Goal: Transaction & Acquisition: Purchase product/service

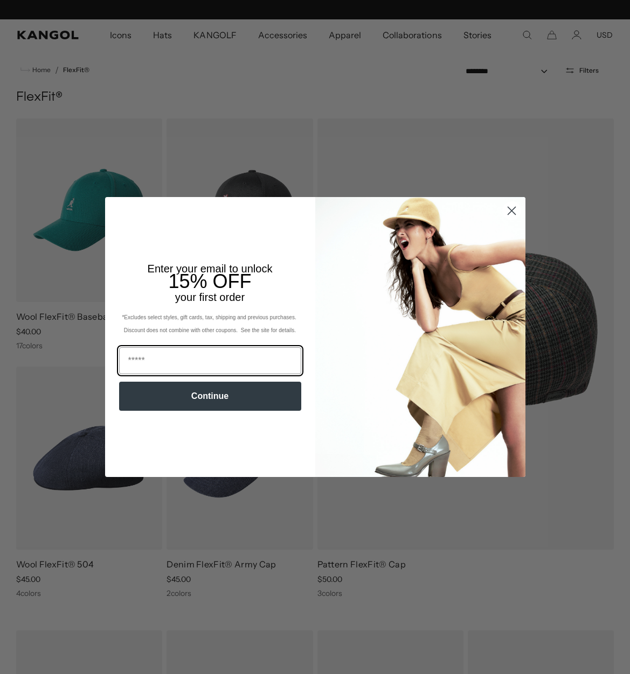
scroll to position [0, 222]
click at [515, 214] on icon "Close dialog" at bounding box center [511, 211] width 8 height 8
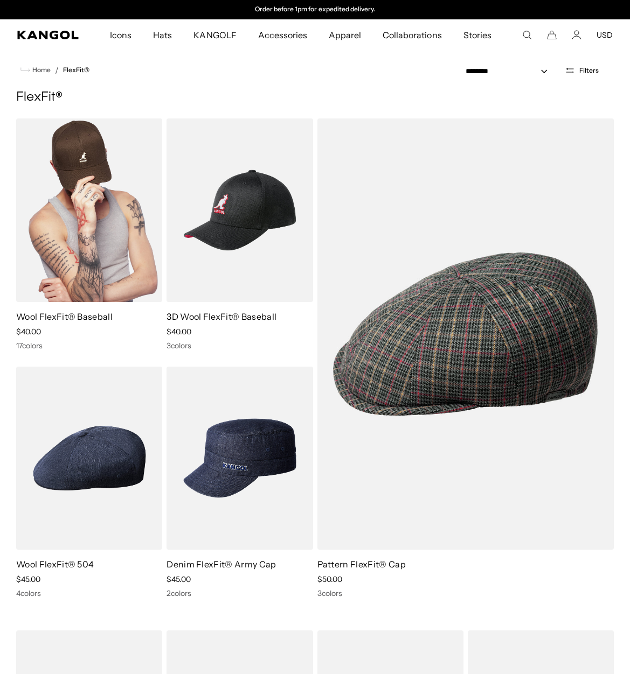
click at [152, 250] on img at bounding box center [89, 211] width 146 height 184
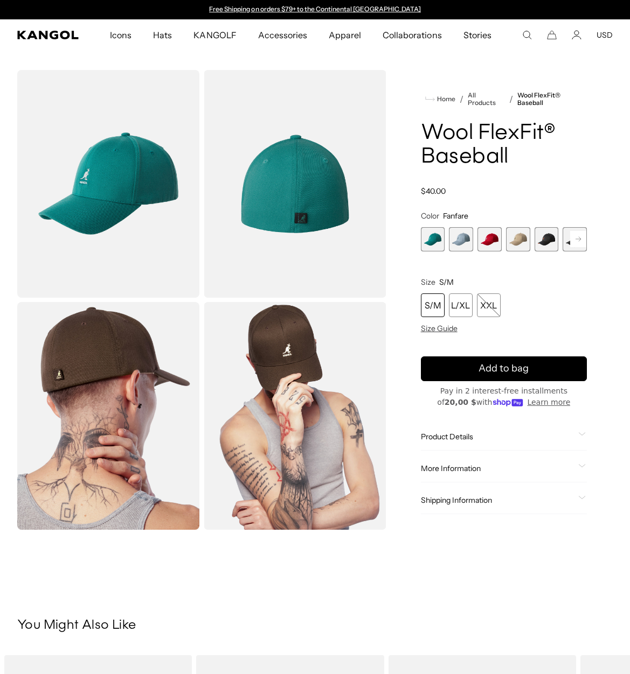
click at [536, 249] on span "5 of 17" at bounding box center [546, 239] width 24 height 24
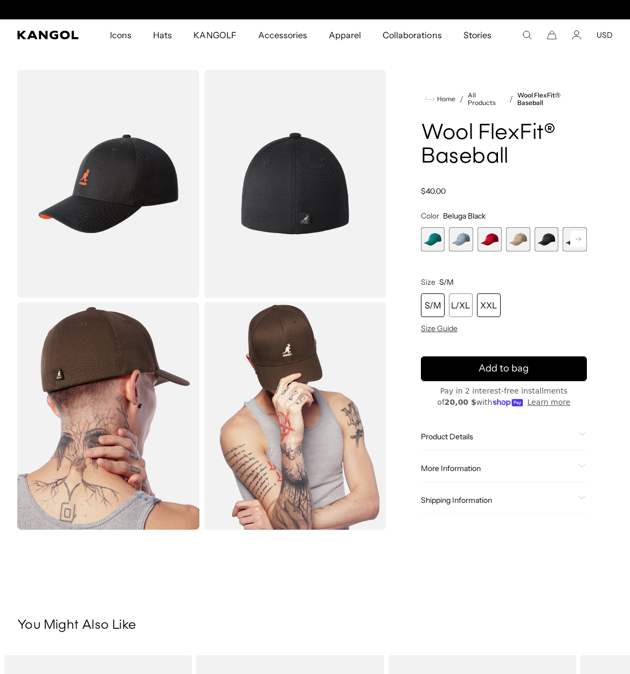
scroll to position [0, 222]
click at [489, 303] on div "XXL" at bounding box center [489, 306] width 24 height 24
click at [425, 241] on span "1 of 17" at bounding box center [433, 239] width 24 height 24
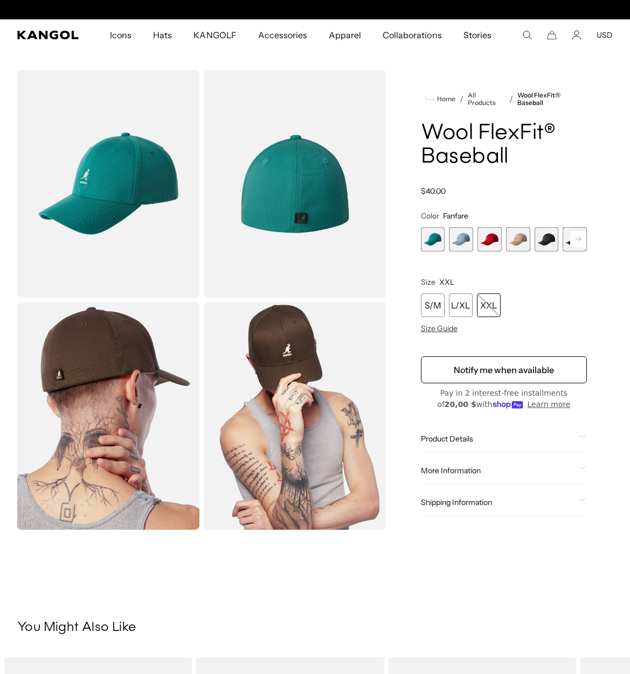
scroll to position [0, 222]
click at [454, 242] on span "2 of 17" at bounding box center [461, 239] width 24 height 24
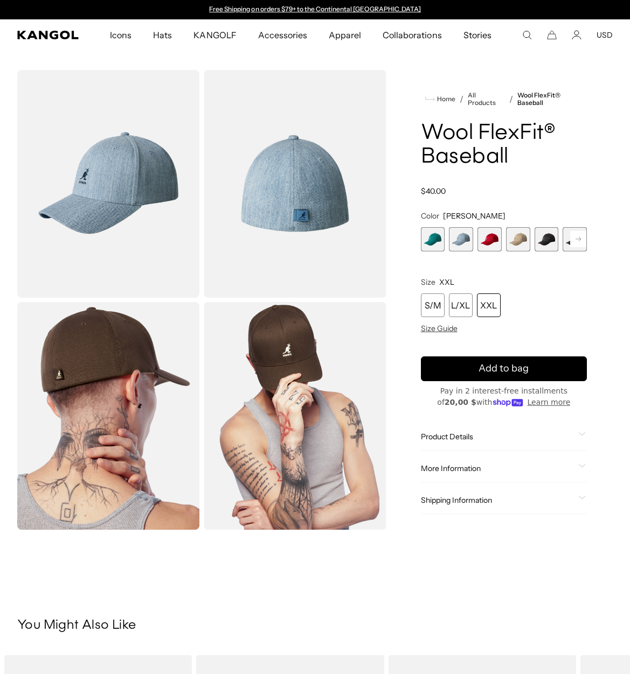
click at [491, 244] on span "3 of 17" at bounding box center [489, 239] width 24 height 24
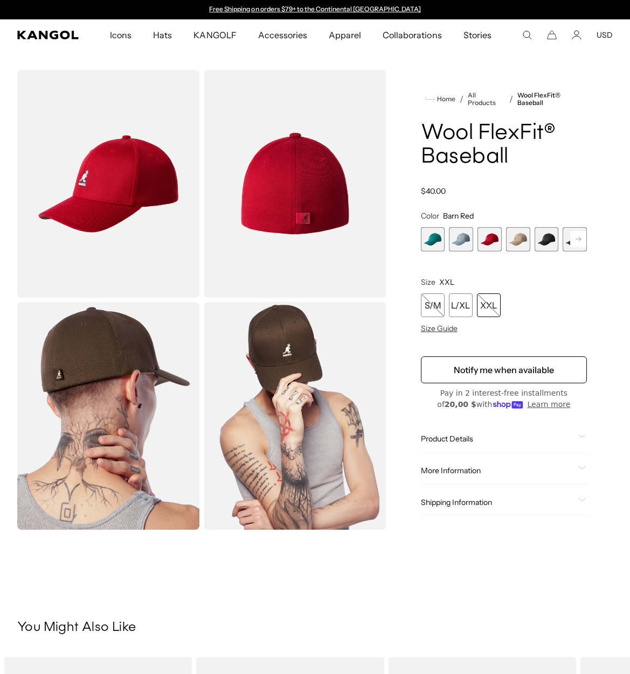
click at [468, 243] on span "2 of 17" at bounding box center [461, 239] width 24 height 24
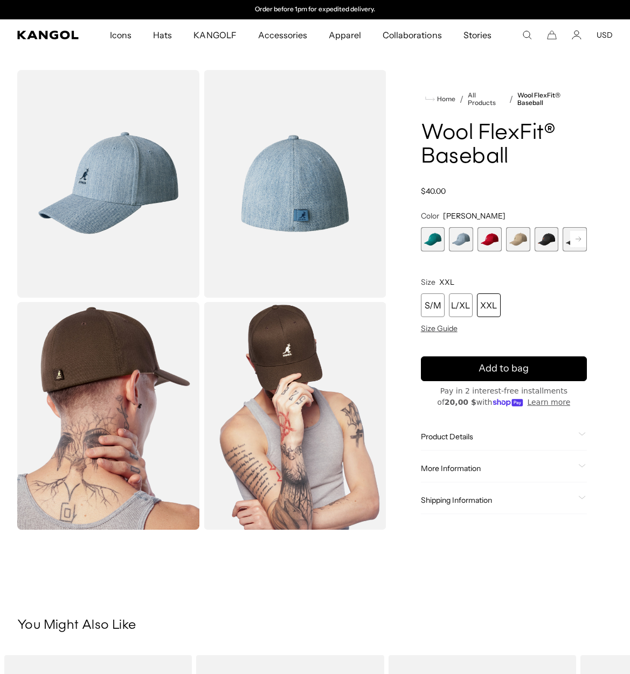
click at [491, 305] on div "XXL" at bounding box center [489, 306] width 24 height 24
click at [485, 309] on div "XXL" at bounding box center [489, 306] width 24 height 24
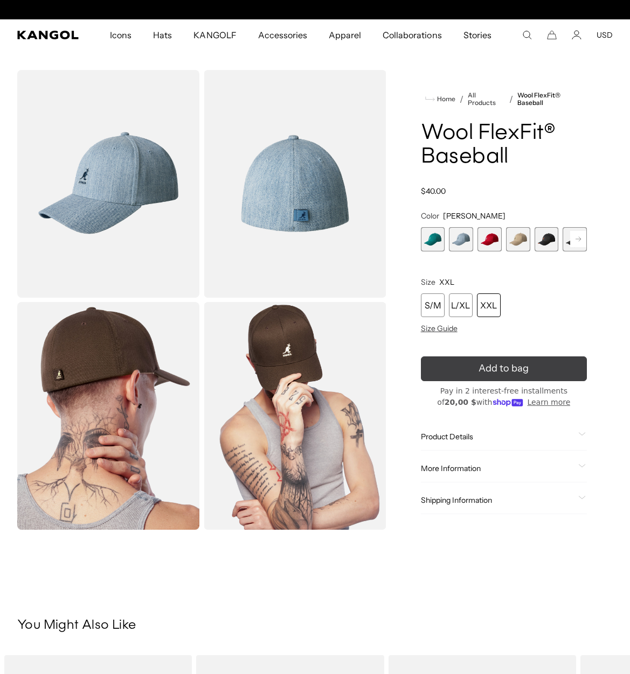
scroll to position [0, 222]
click at [487, 365] on span "Add to bag" at bounding box center [503, 368] width 50 height 15
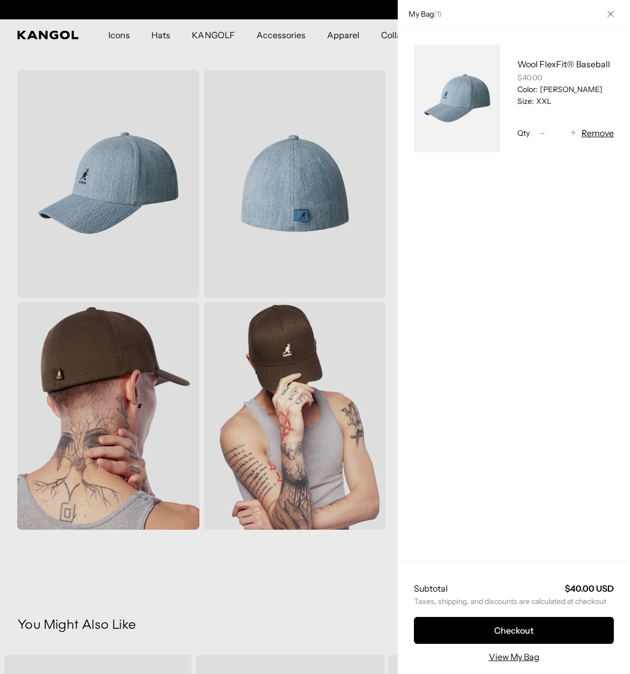
click at [397, 250] on div at bounding box center [315, 337] width 630 height 674
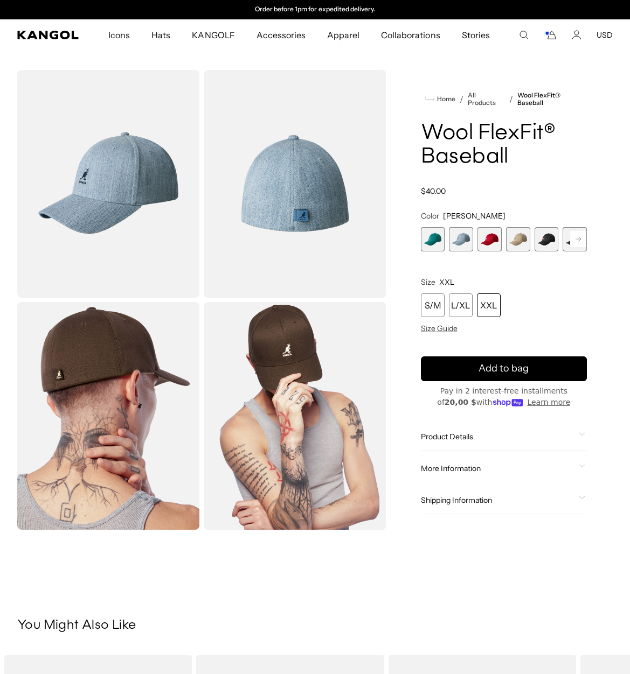
click at [493, 240] on span "3 of 17" at bounding box center [489, 239] width 24 height 24
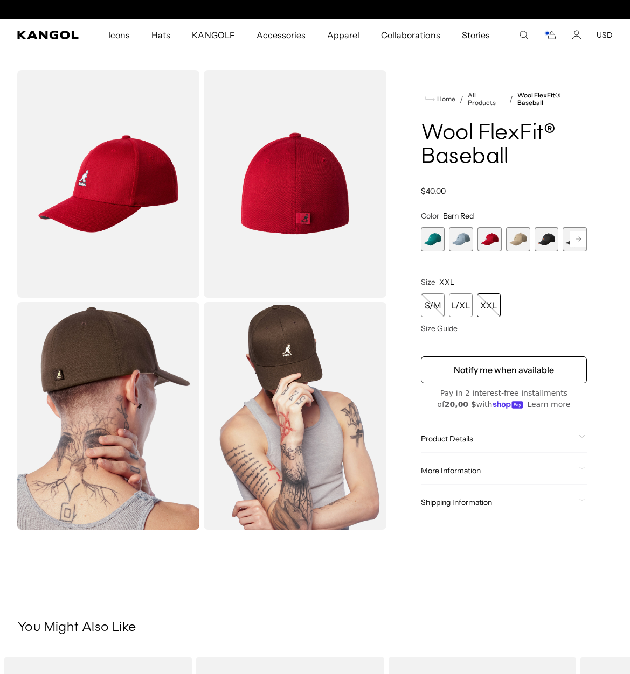
scroll to position [0, 222]
click at [515, 244] on span "4 of 17" at bounding box center [518, 239] width 24 height 24
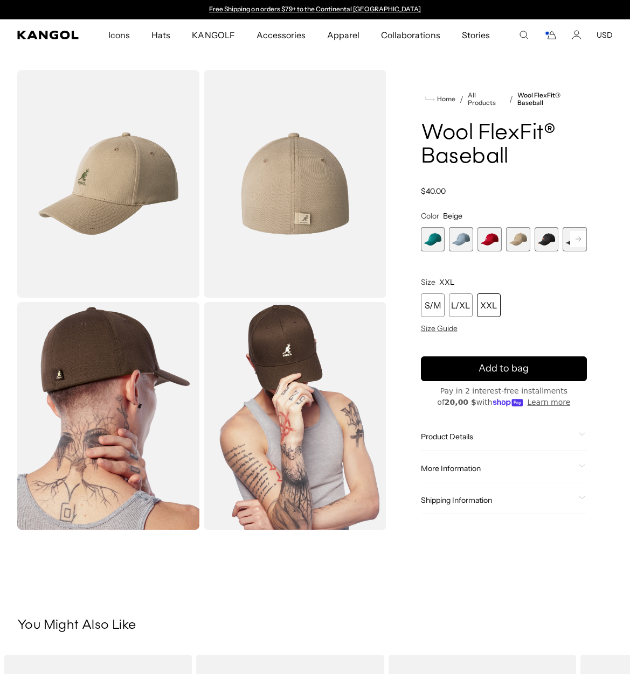
click at [492, 306] on div "XXL" at bounding box center [489, 306] width 24 height 24
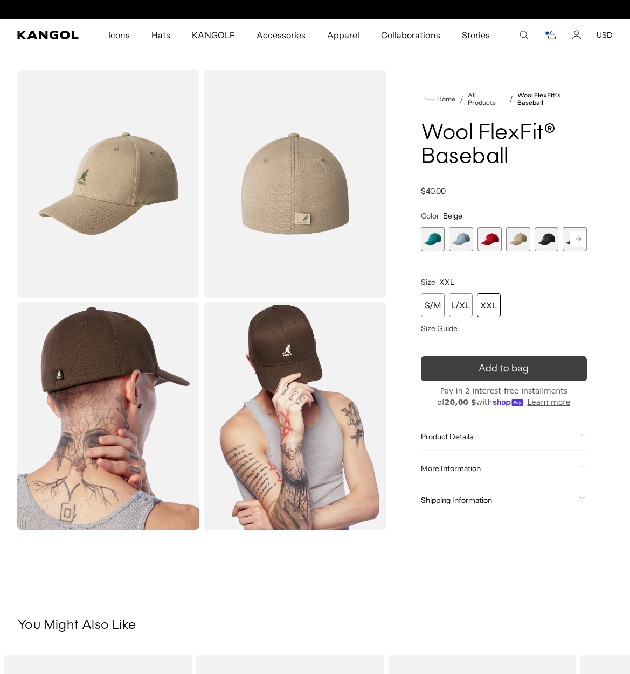
scroll to position [0, 222]
click at [497, 365] on icon "submit" at bounding box center [504, 369] width 16 height 16
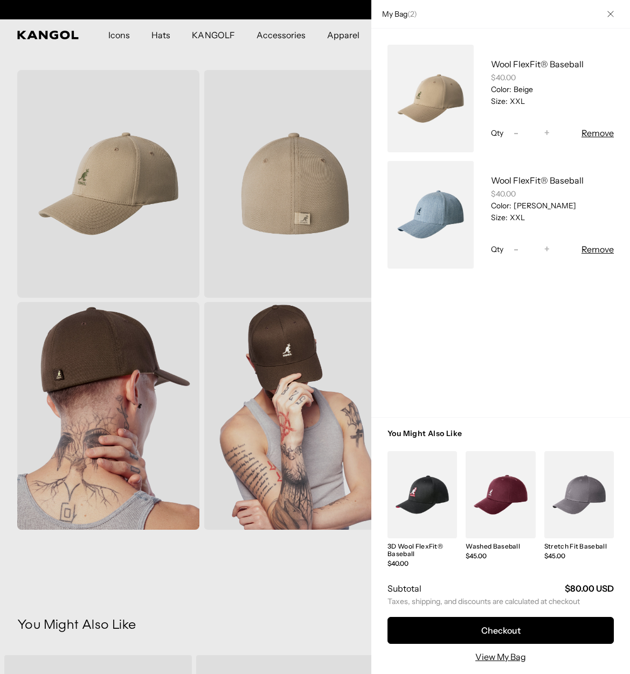
click at [372, 259] on div at bounding box center [315, 337] width 630 height 674
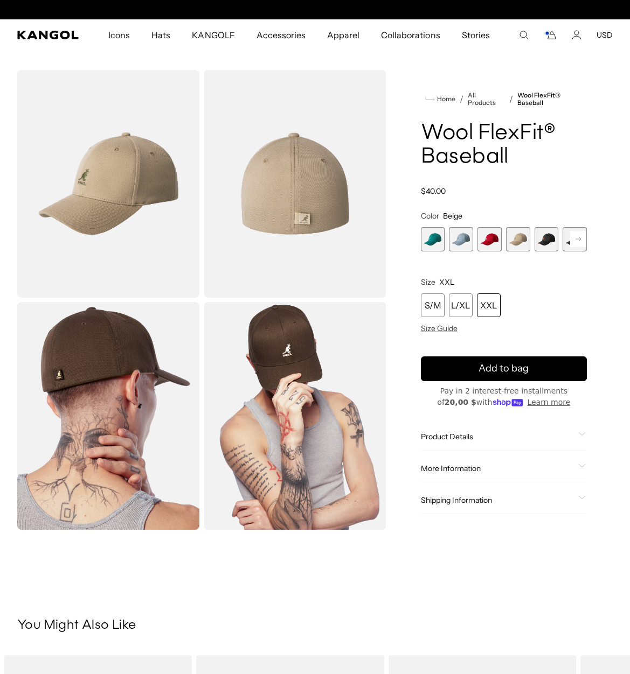
scroll to position [0, 0]
click at [539, 243] on span "5 of 17" at bounding box center [546, 239] width 24 height 24
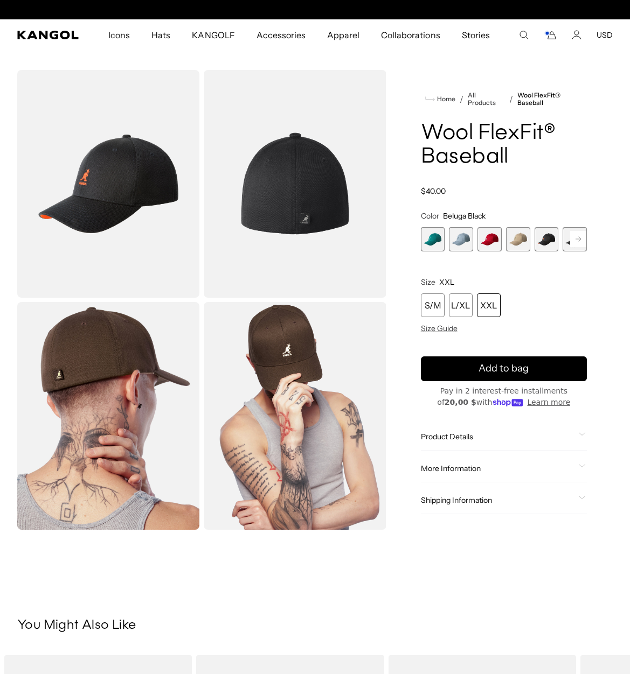
scroll to position [0, 222]
click at [490, 303] on div "XXL" at bounding box center [489, 306] width 24 height 24
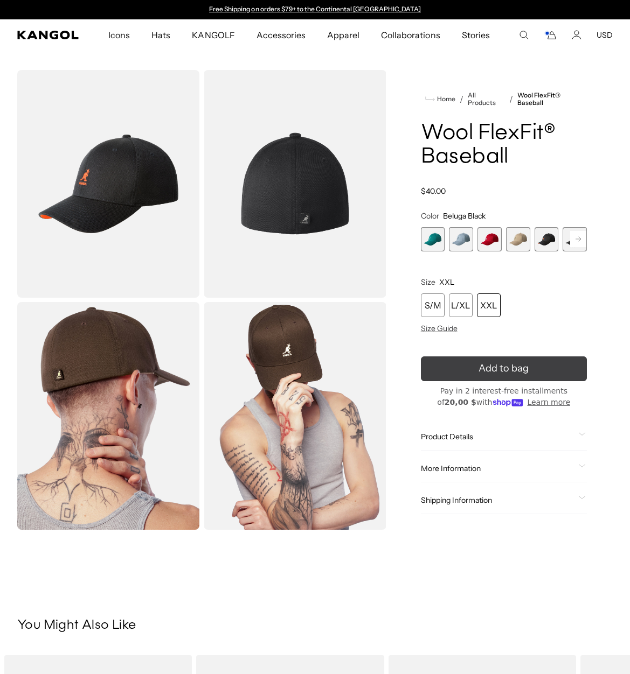
click at [492, 363] on span "Add to bag" at bounding box center [503, 368] width 50 height 15
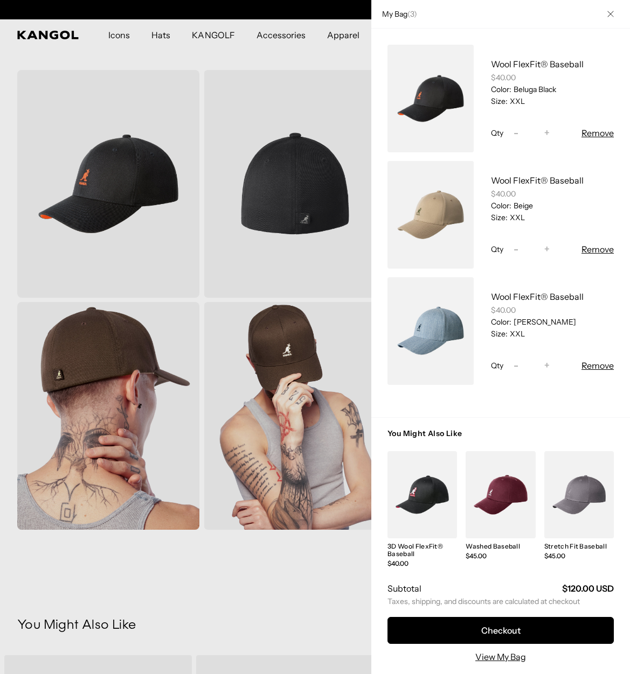
scroll to position [0, 222]
click at [375, 301] on div at bounding box center [315, 337] width 630 height 674
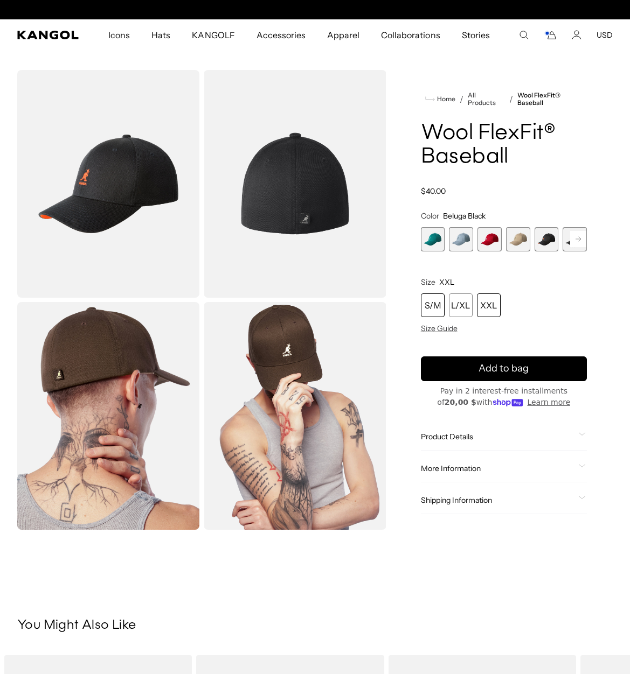
scroll to position [0, 0]
click at [567, 248] on span "6 of 17" at bounding box center [574, 239] width 24 height 24
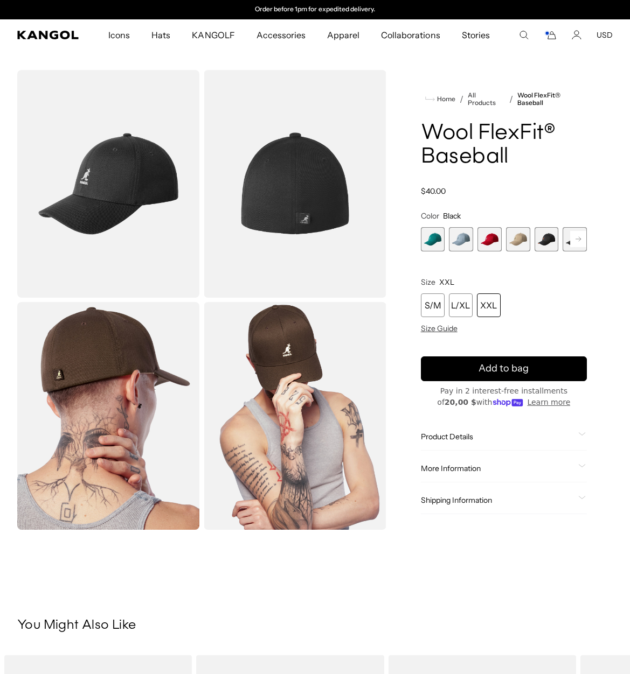
click at [490, 308] on div "XXL" at bounding box center [489, 306] width 24 height 24
click at [500, 371] on icon "submit" at bounding box center [503, 368] width 20 height 20
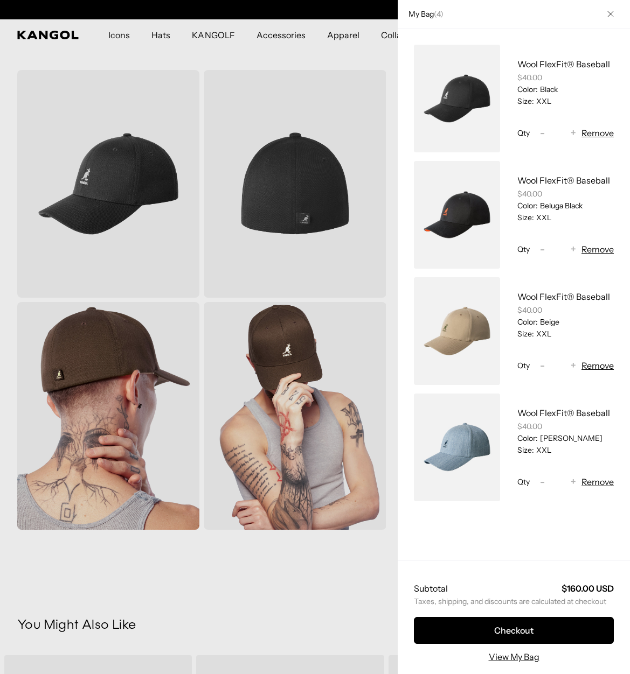
scroll to position [0, 0]
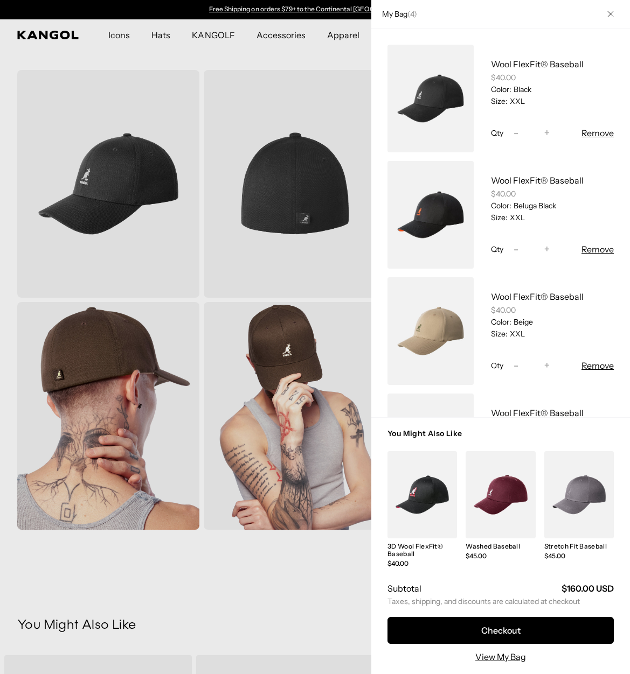
click at [374, 265] on div at bounding box center [315, 337] width 630 height 674
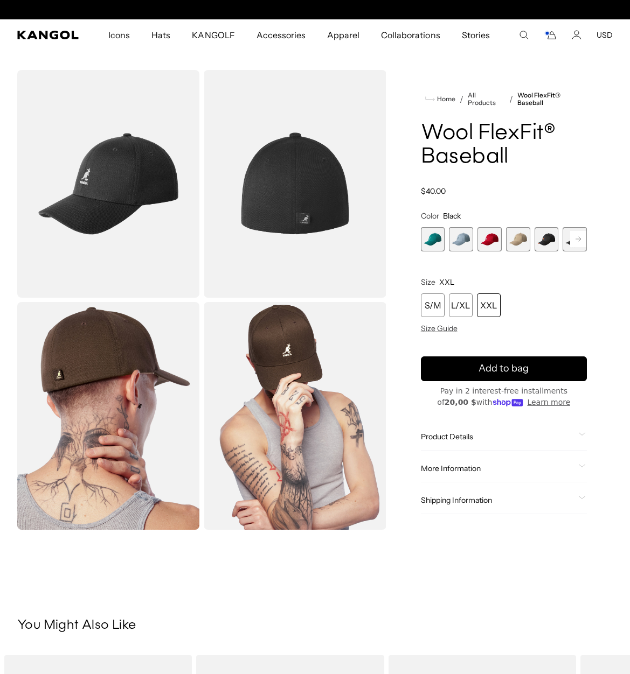
click at [581, 239] on rect at bounding box center [578, 239] width 16 height 16
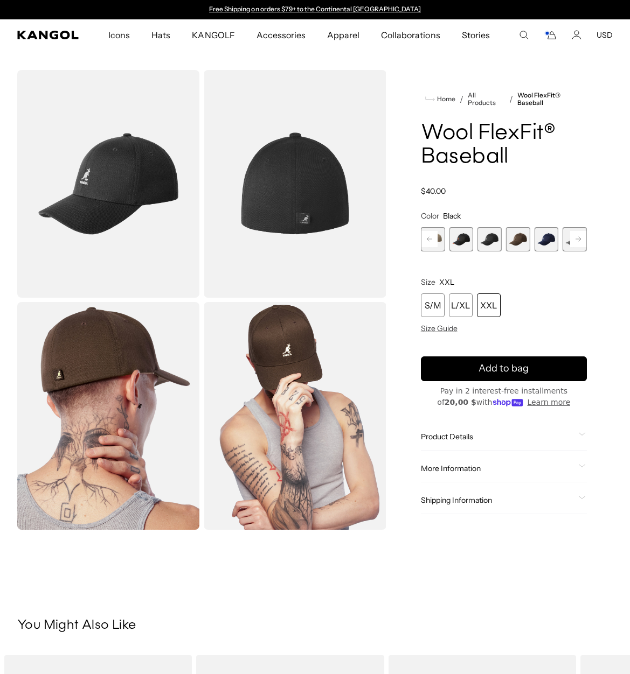
click at [514, 239] on span "7 of 17" at bounding box center [518, 239] width 24 height 24
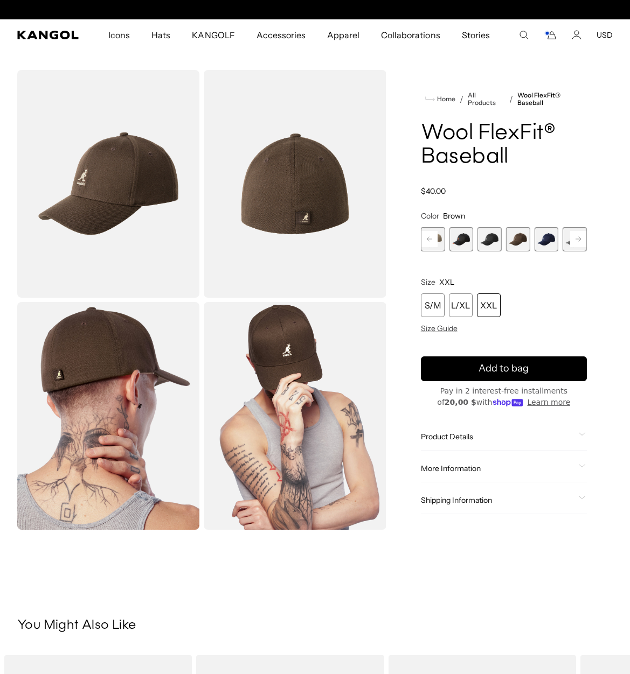
scroll to position [0, 222]
click at [496, 306] on div "XXL" at bounding box center [489, 306] width 24 height 24
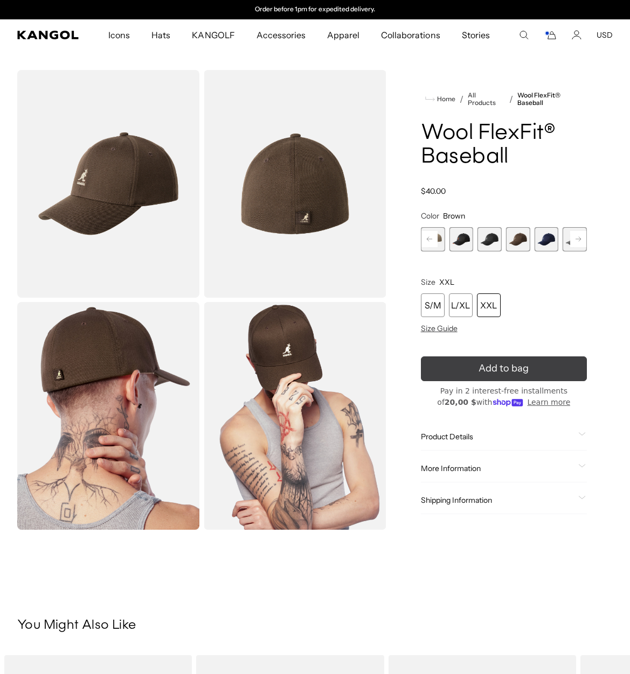
click at [496, 367] on icon "submit" at bounding box center [503, 368] width 21 height 21
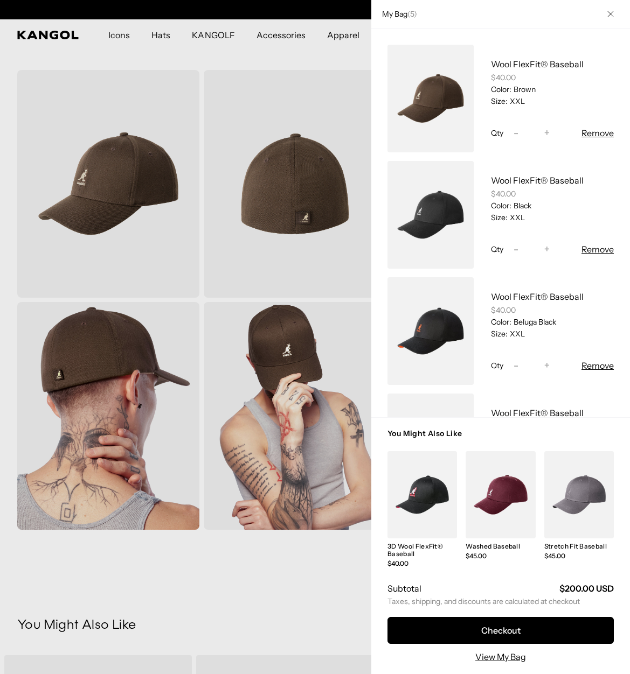
scroll to position [0, 0]
click at [374, 249] on div at bounding box center [315, 337] width 630 height 674
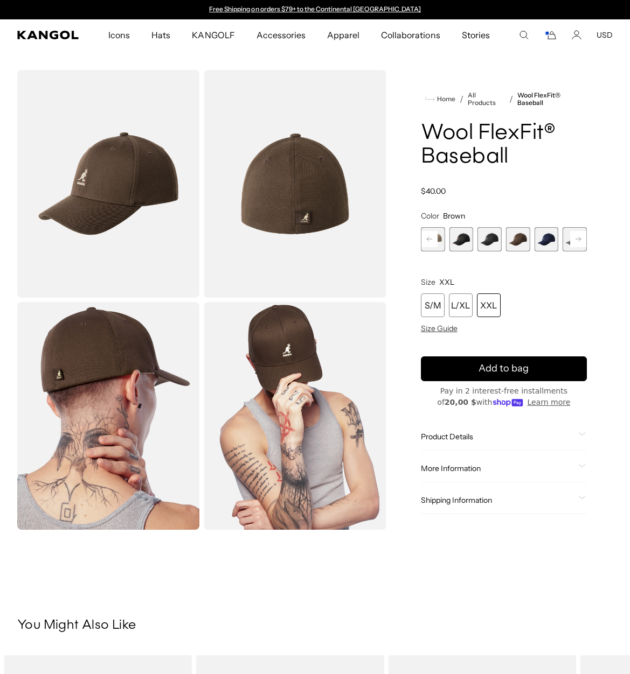
click at [543, 242] on span "8 of 17" at bounding box center [546, 239] width 24 height 24
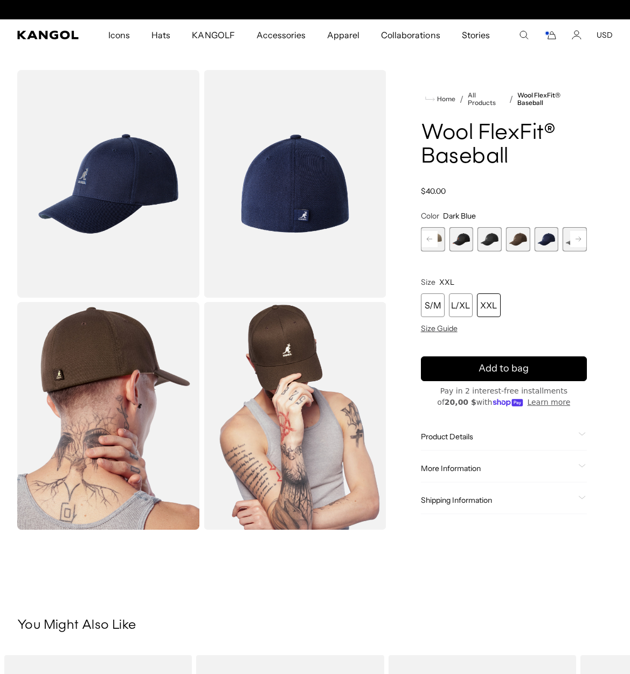
scroll to position [0, 222]
click at [489, 302] on div "XXL" at bounding box center [489, 306] width 24 height 24
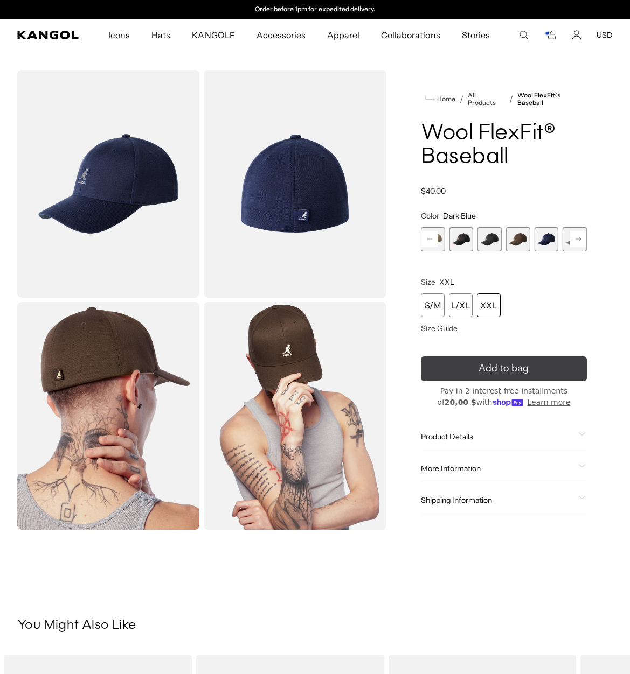
click at [498, 368] on icon "submit" at bounding box center [503, 369] width 22 height 22
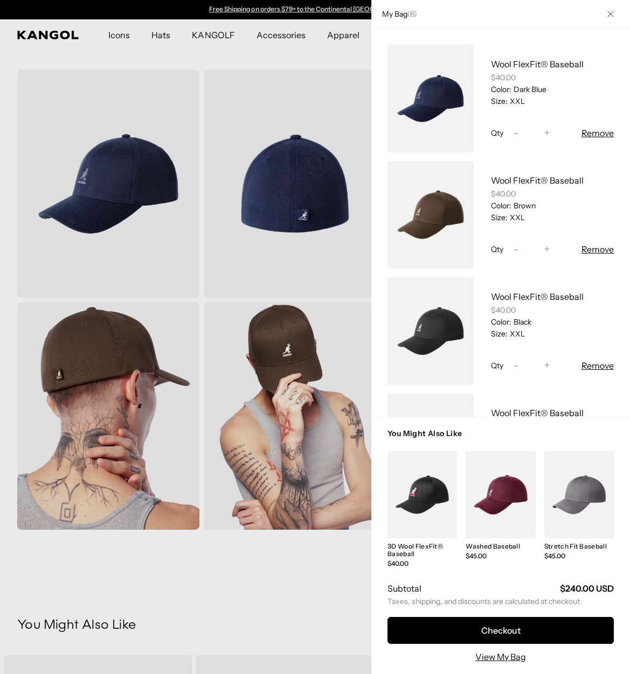
click at [363, 262] on div at bounding box center [315, 337] width 630 height 674
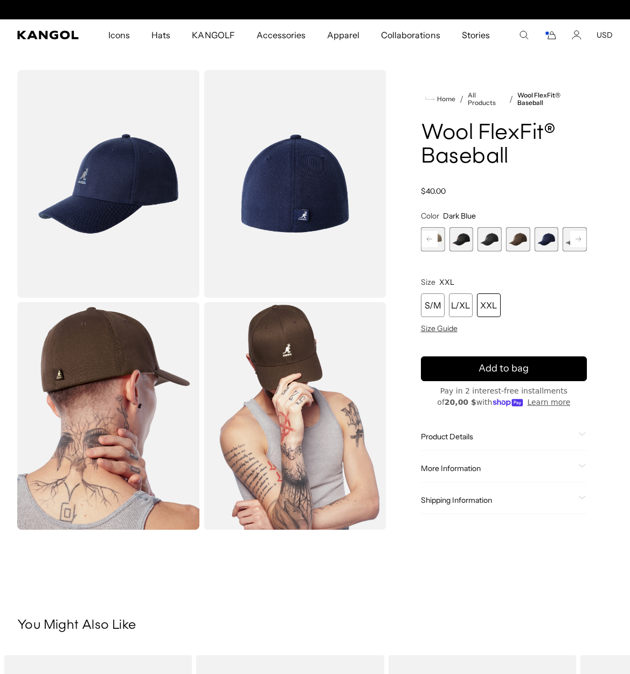
click at [576, 238] on rect at bounding box center [578, 239] width 16 height 16
click at [543, 239] on span "9 of 17" at bounding box center [546, 239] width 24 height 24
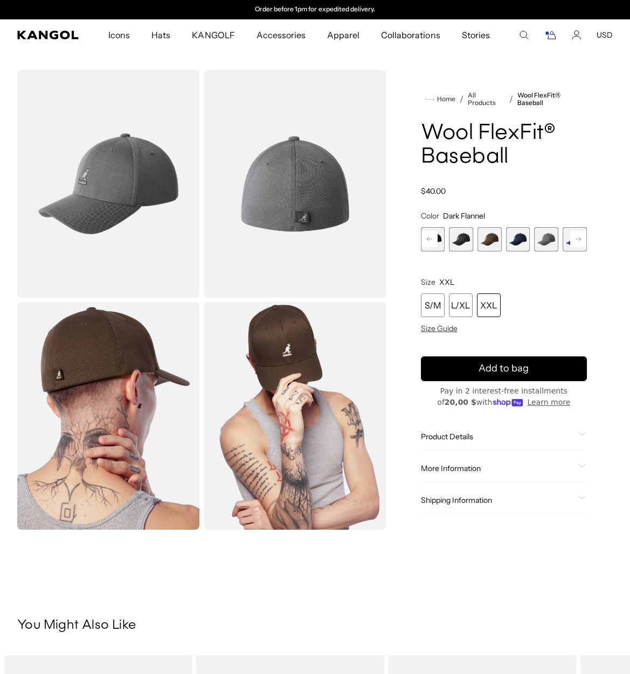
click at [543, 239] on span "9 of 17" at bounding box center [546, 239] width 24 height 24
click at [491, 302] on div "XXL" at bounding box center [489, 306] width 24 height 24
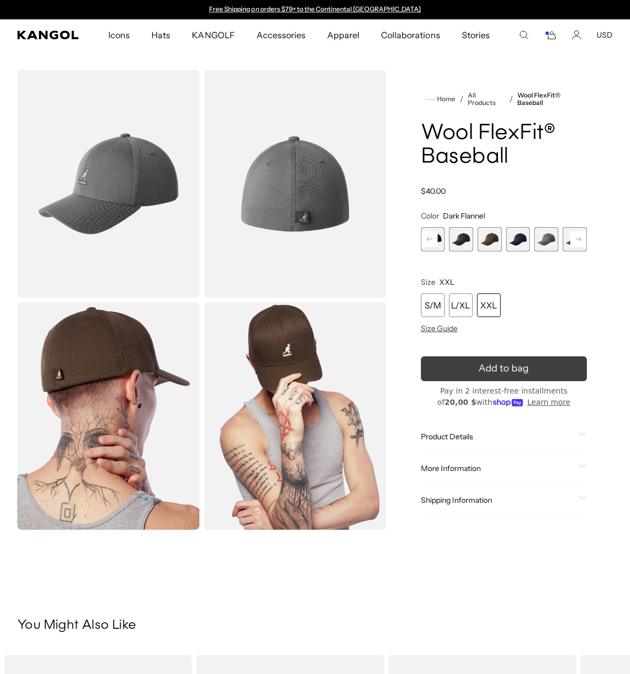
click at [497, 368] on icon "submit" at bounding box center [503, 369] width 22 height 22
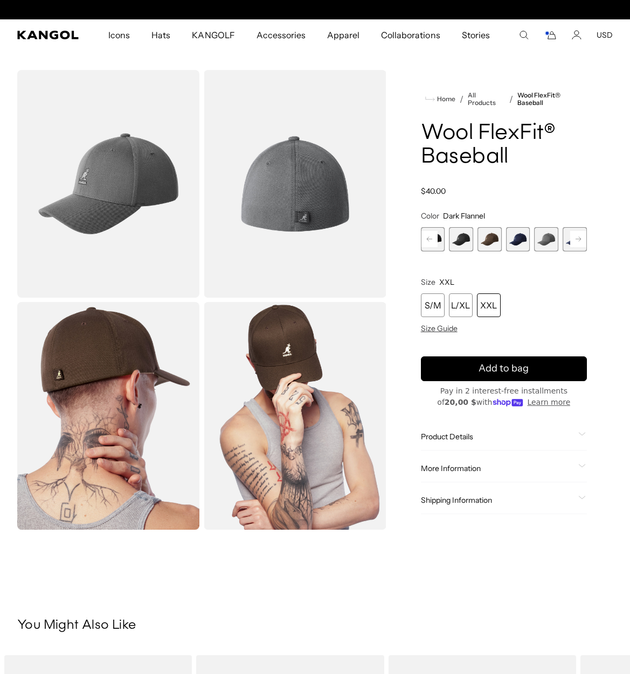
scroll to position [0, 222]
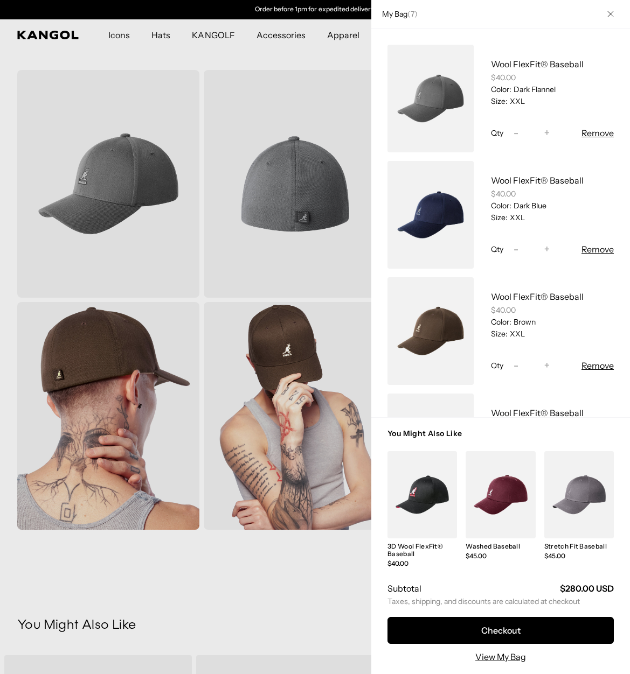
click at [351, 257] on div at bounding box center [315, 337] width 630 height 674
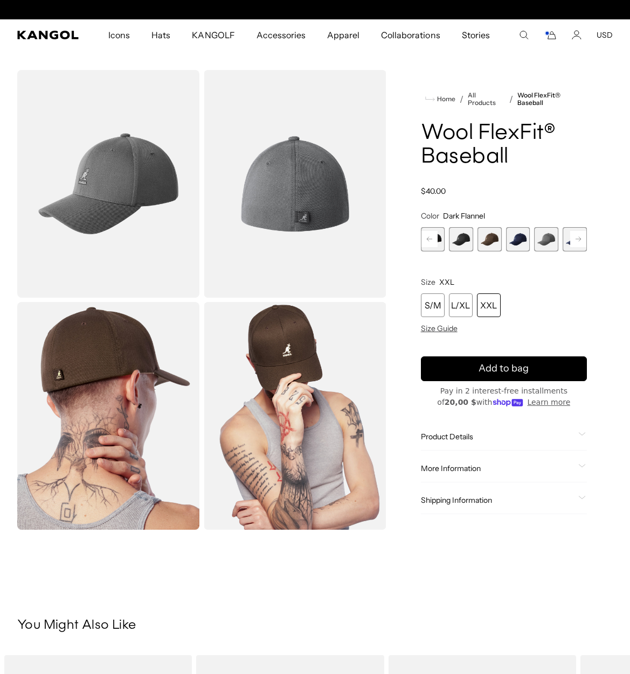
click at [574, 239] on rect at bounding box center [578, 239] width 16 height 16
click at [551, 241] on span "10 of 17" at bounding box center [546, 239] width 24 height 24
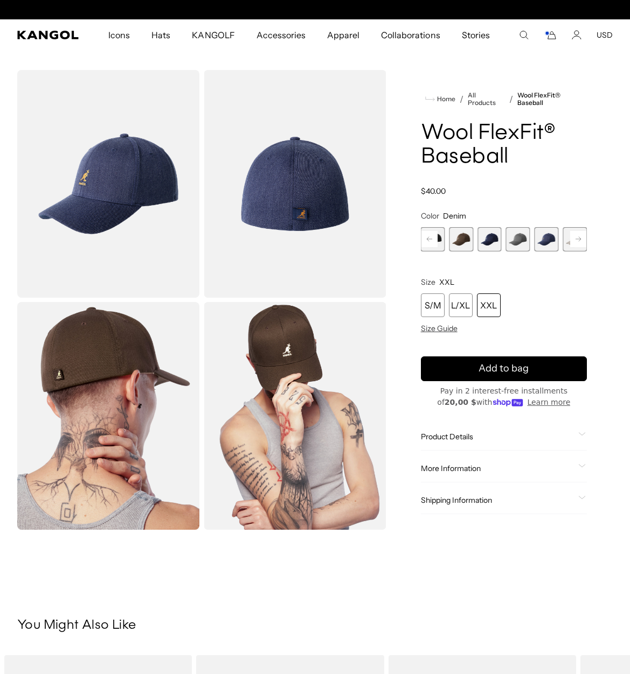
scroll to position [0, 222]
click at [493, 308] on div "XXL" at bounding box center [489, 306] width 24 height 24
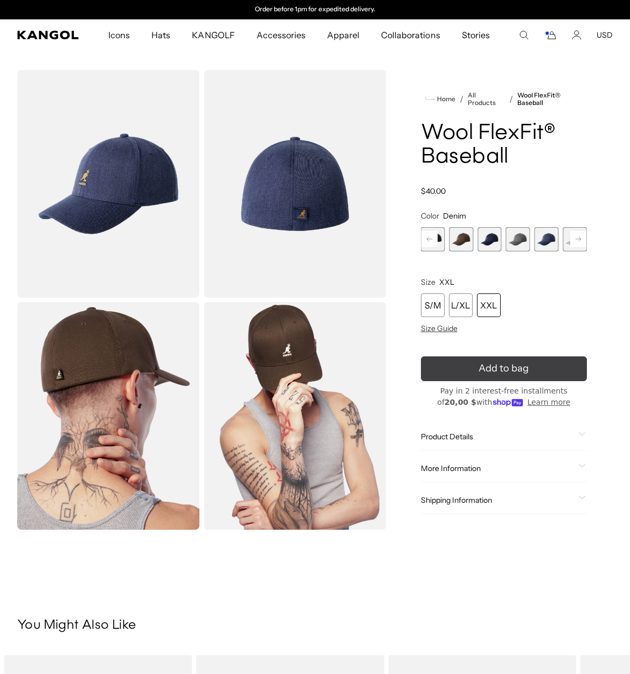
click at [506, 366] on icon "submit" at bounding box center [503, 369] width 18 height 18
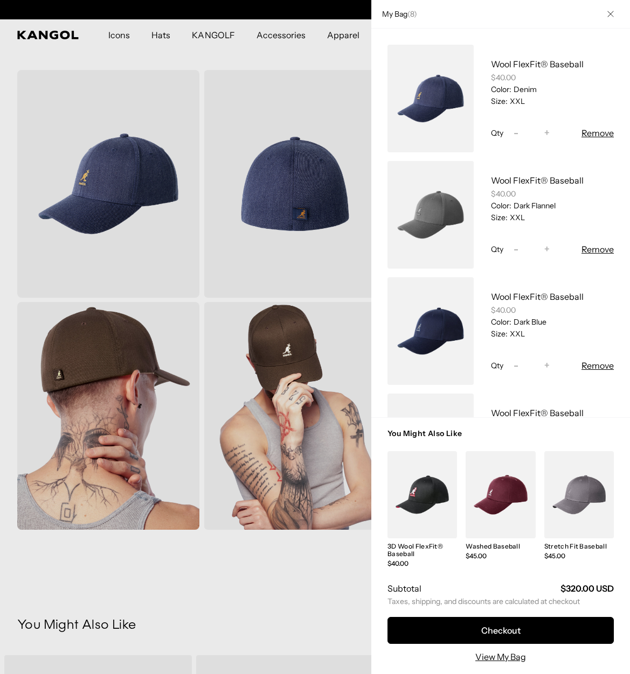
scroll to position [0, 0]
click at [358, 251] on div at bounding box center [315, 337] width 630 height 674
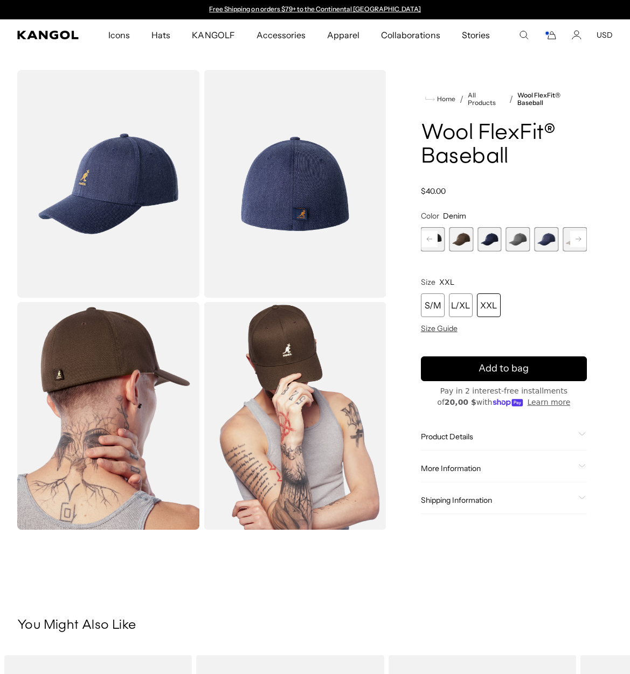
click at [551, 239] on span "10 of 17" at bounding box center [546, 239] width 24 height 24
click at [574, 238] on rect at bounding box center [578, 239] width 16 height 16
click at [547, 246] on span "11 of 17" at bounding box center [546, 239] width 24 height 24
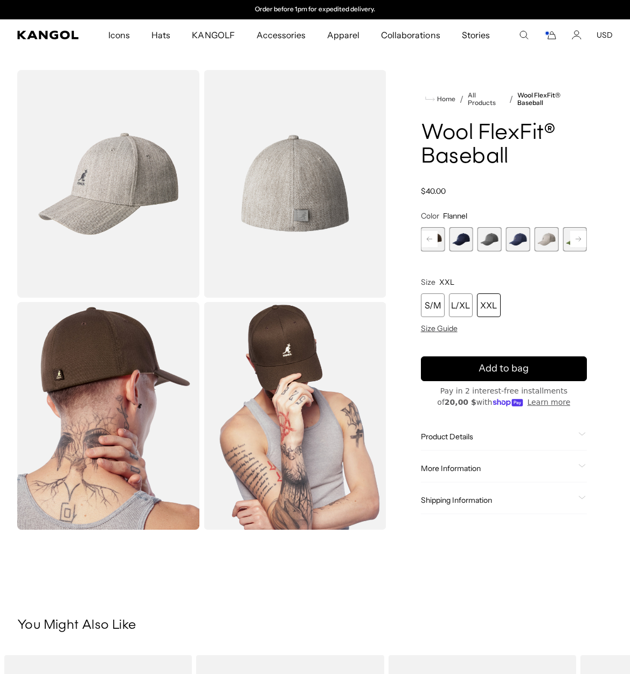
click at [496, 305] on div "XXL" at bounding box center [489, 306] width 24 height 24
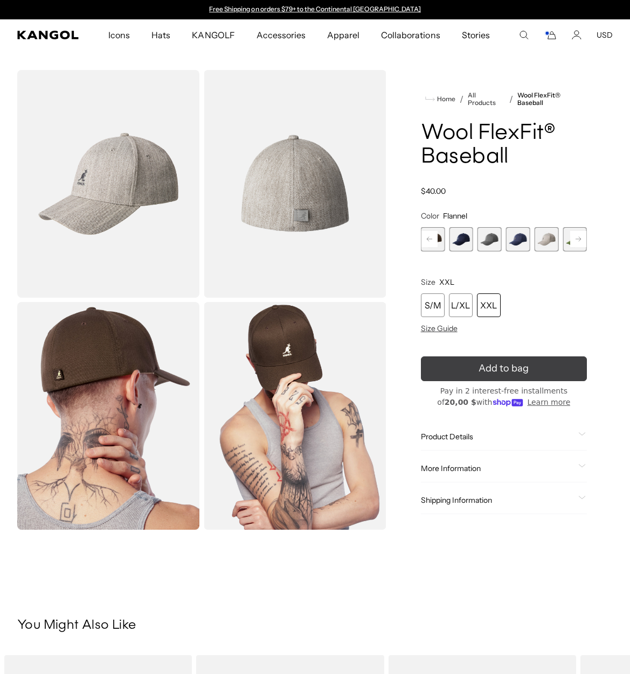
click at [500, 366] on icon "submit" at bounding box center [503, 368] width 21 height 21
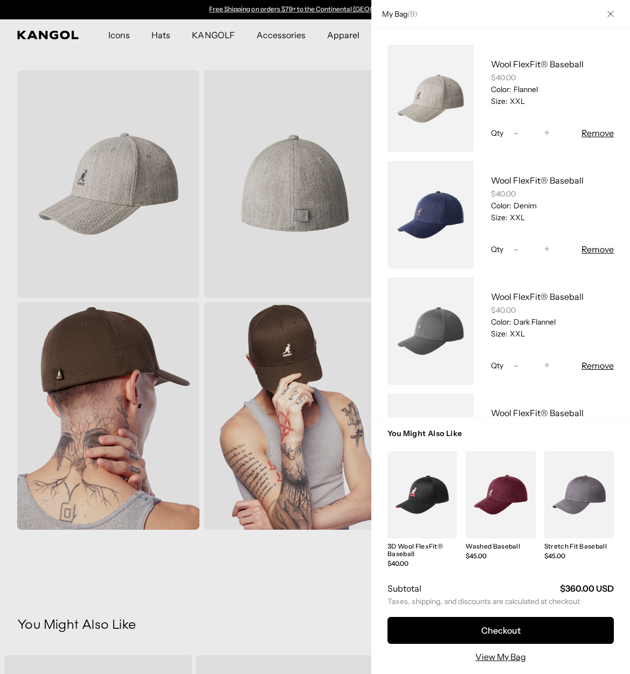
click at [350, 269] on div at bounding box center [315, 337] width 630 height 674
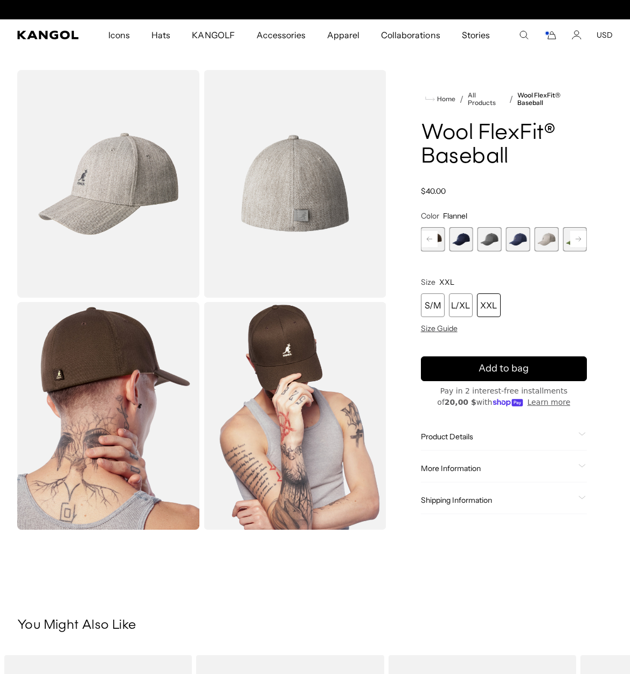
scroll to position [0, 222]
click at [575, 242] on rect at bounding box center [578, 239] width 16 height 16
click at [551, 241] on span "12 of 17" at bounding box center [546, 239] width 24 height 24
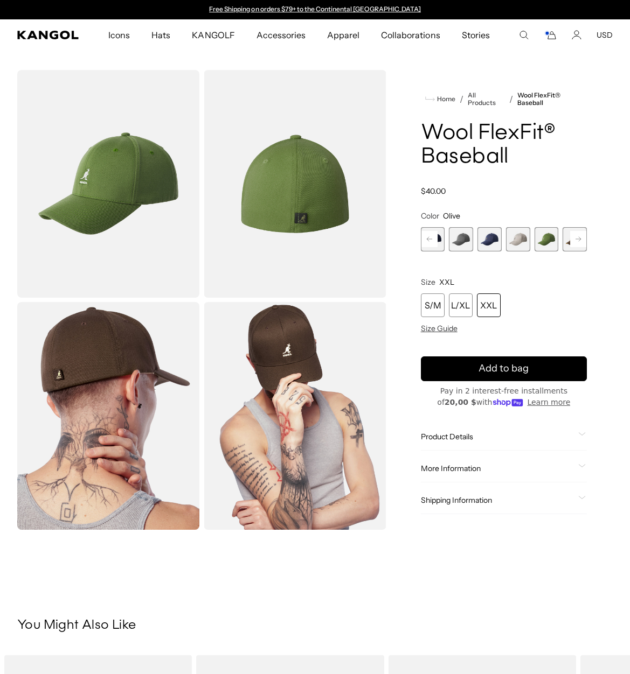
click at [575, 241] on rect at bounding box center [578, 239] width 16 height 16
click at [555, 242] on span "13 of 17" at bounding box center [546, 239] width 24 height 24
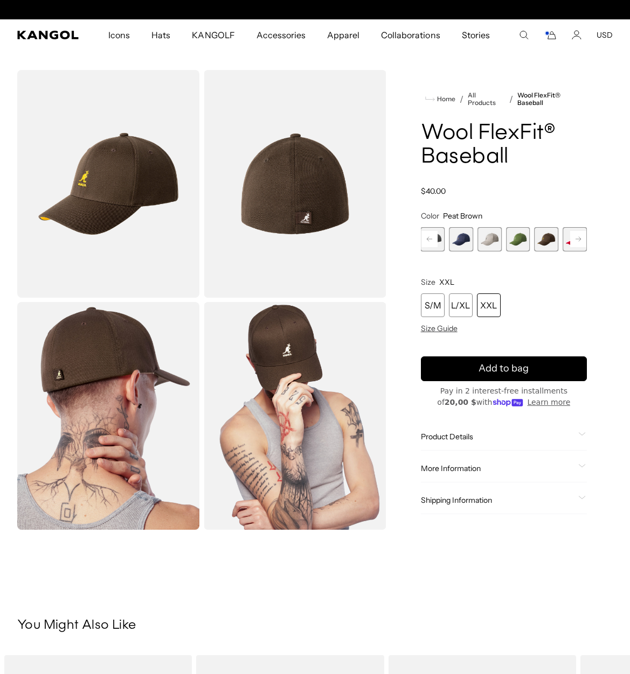
scroll to position [0, 222]
click at [578, 239] on rect at bounding box center [578, 239] width 16 height 16
click at [547, 241] on span "14 of 17" at bounding box center [546, 239] width 24 height 24
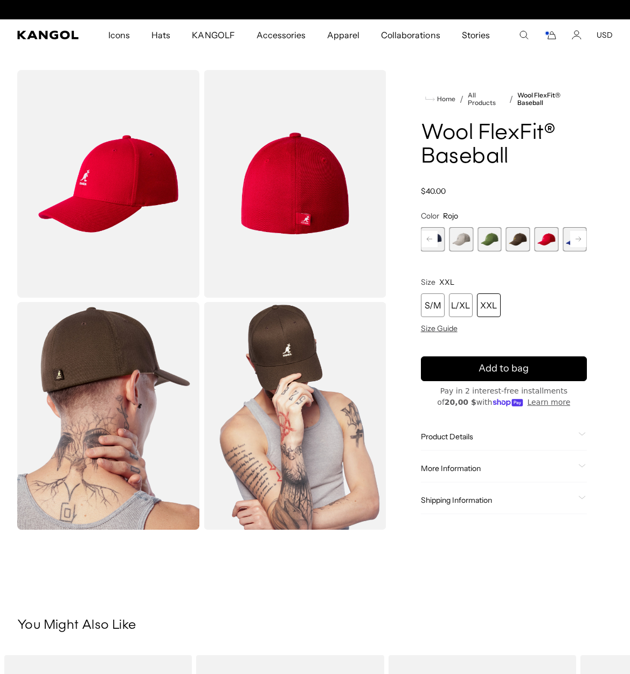
scroll to position [0, 222]
click at [492, 306] on div "XXL" at bounding box center [489, 306] width 24 height 24
click at [492, 307] on div "XXL" at bounding box center [489, 306] width 24 height 24
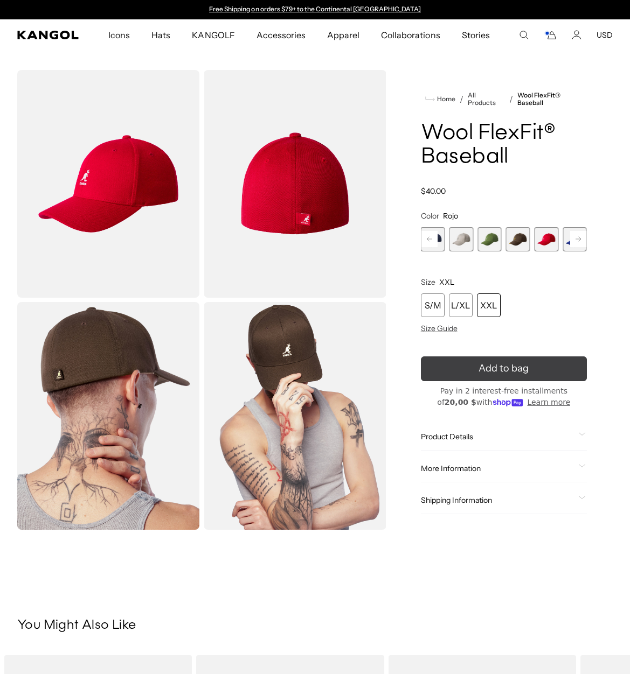
click at [504, 370] on icon "submit" at bounding box center [504, 369] width 22 height 22
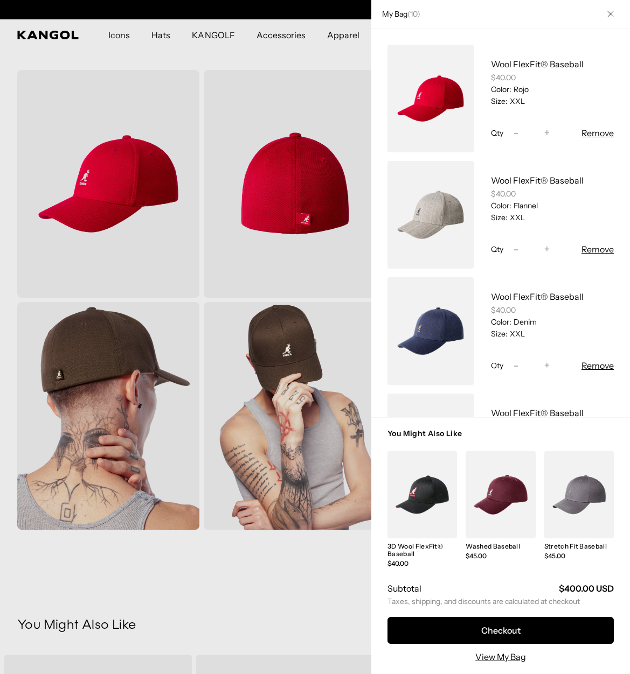
scroll to position [0, 222]
click at [359, 256] on div at bounding box center [315, 337] width 630 height 674
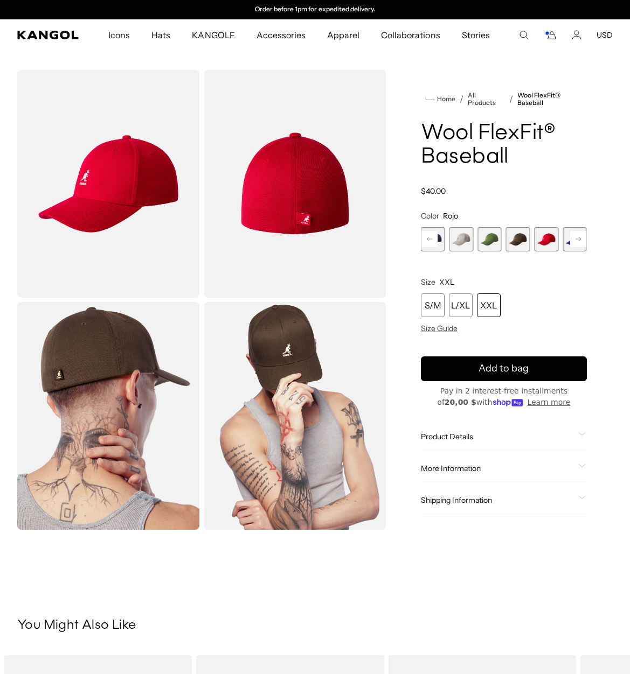
click at [582, 237] on rect at bounding box center [578, 239] width 16 height 16
click at [548, 241] on span "15 of 17" at bounding box center [546, 239] width 24 height 24
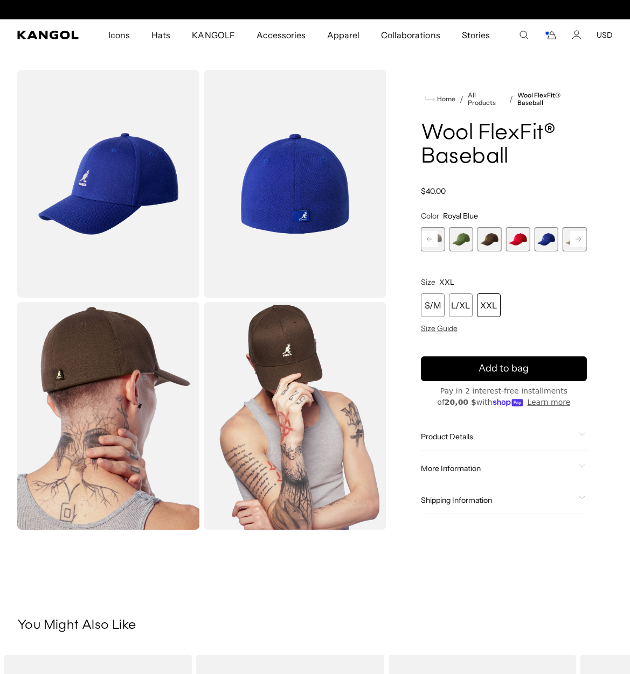
scroll to position [0, 222]
click at [487, 303] on div "XXL" at bounding box center [489, 306] width 24 height 24
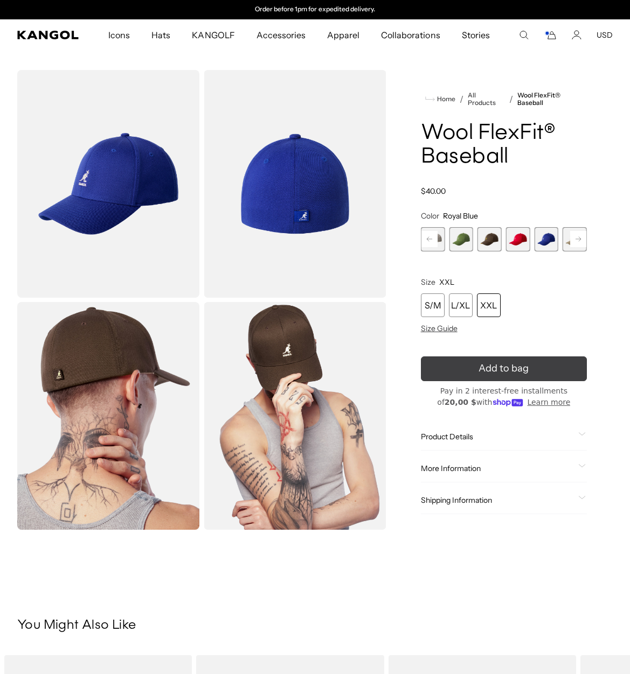
click at [494, 370] on span "Add to bag" at bounding box center [503, 368] width 50 height 15
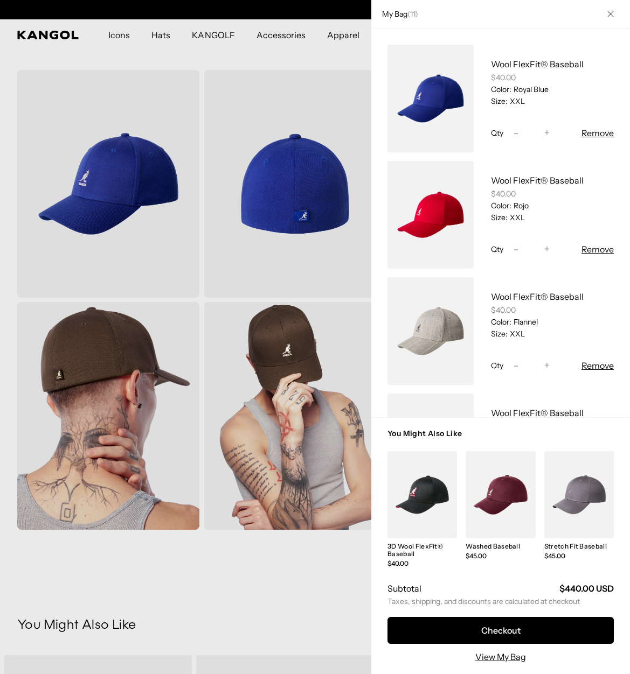
scroll to position [0, 0]
click at [360, 264] on div at bounding box center [315, 337] width 630 height 674
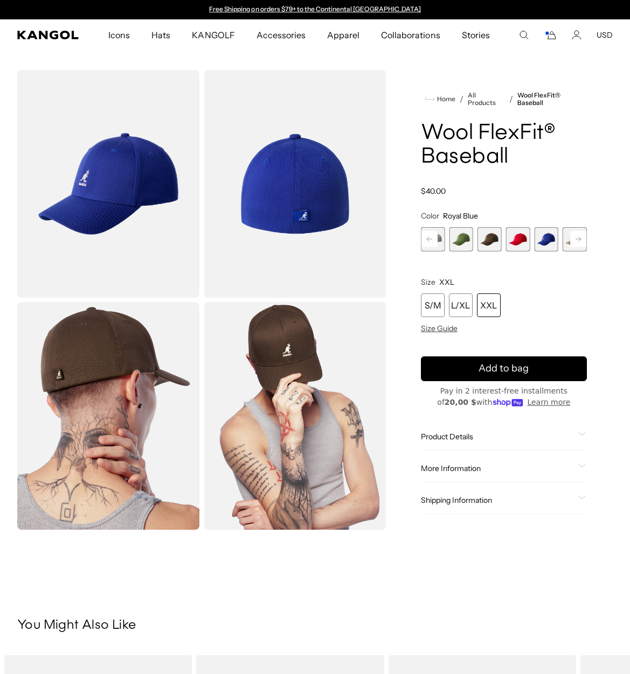
click at [579, 239] on icon at bounding box center [577, 239] width 5 height 4
click at [541, 241] on span "16 of 17" at bounding box center [546, 239] width 24 height 24
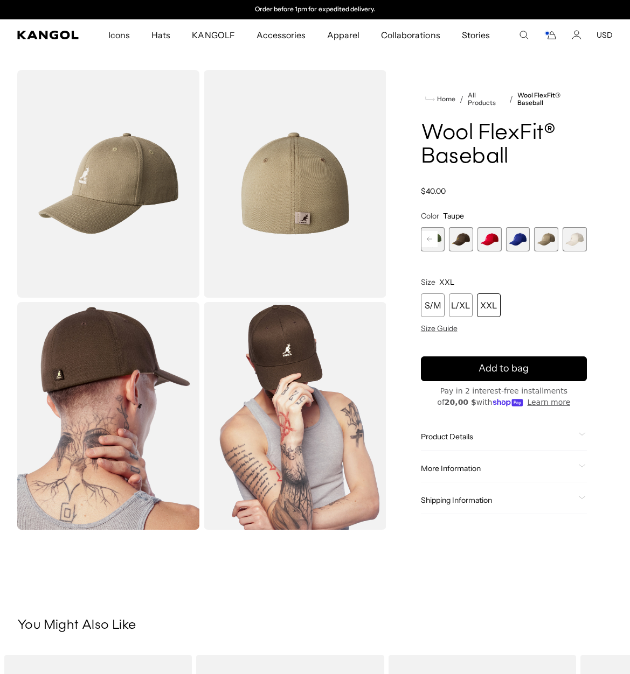
click at [490, 308] on div "XXL" at bounding box center [489, 306] width 24 height 24
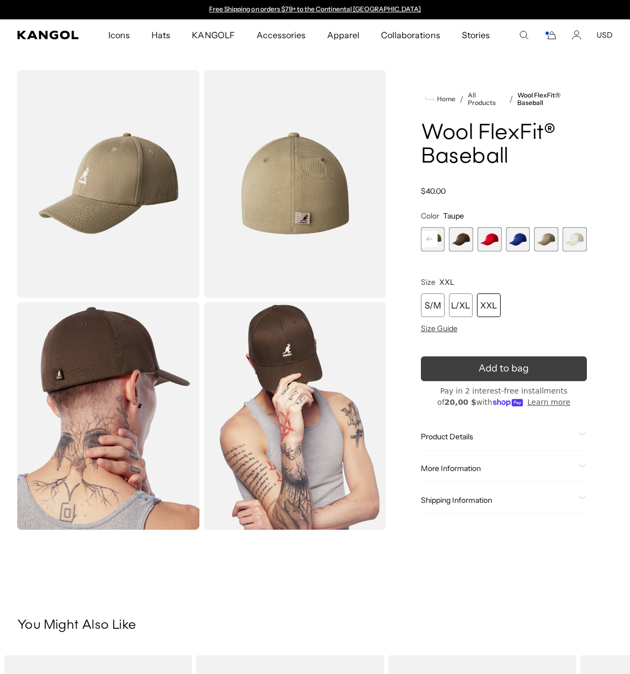
click at [499, 373] on icon "submit" at bounding box center [503, 369] width 20 height 20
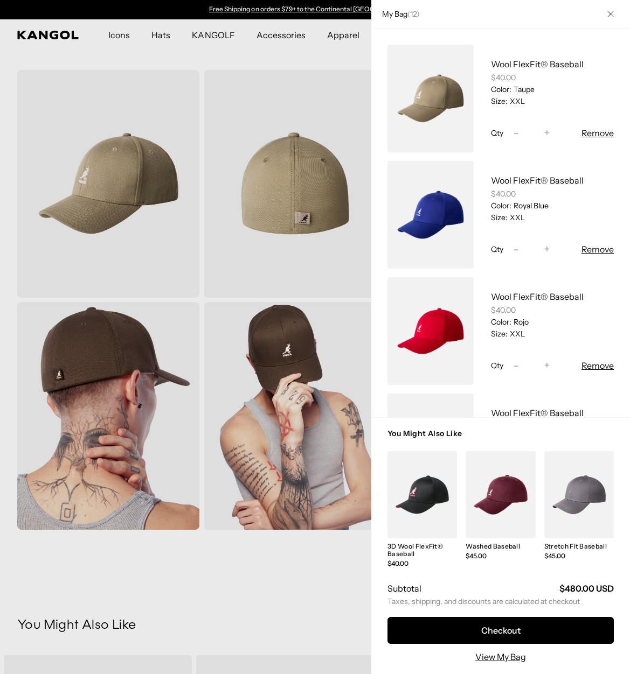
click at [365, 257] on div at bounding box center [315, 337] width 630 height 674
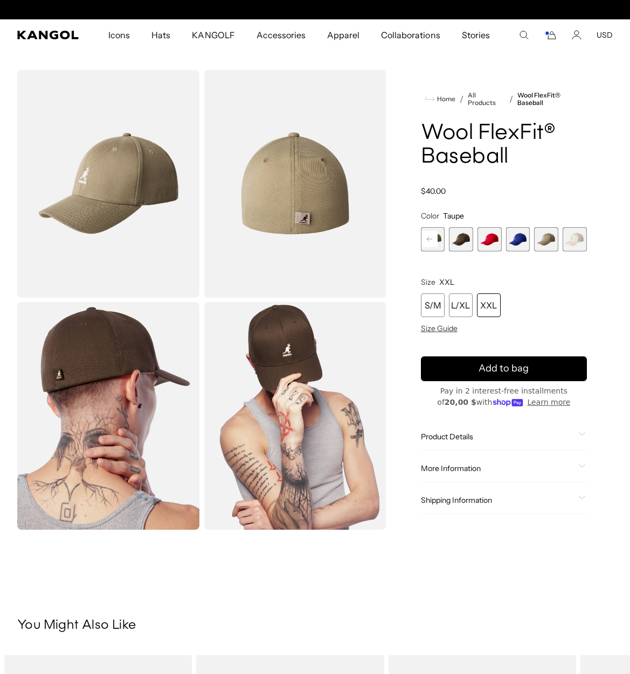
scroll to position [0, 222]
click at [573, 240] on span "17 of 17" at bounding box center [574, 239] width 24 height 24
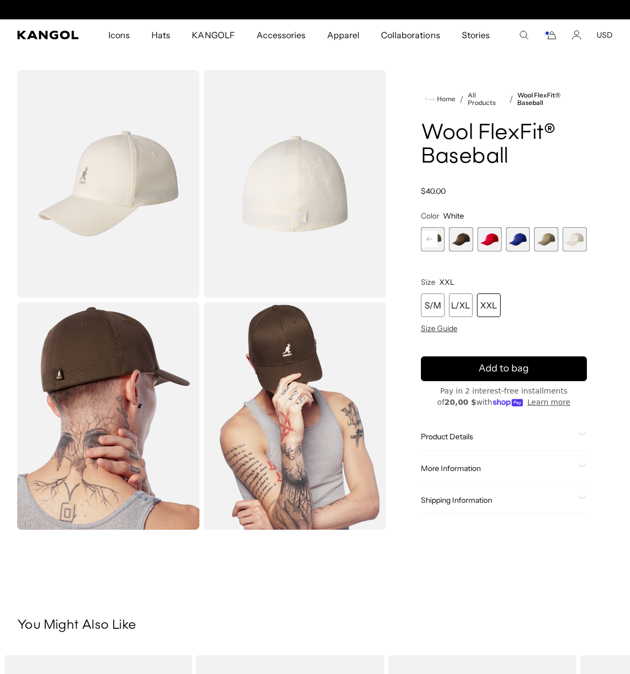
click at [489, 306] on div "XXL" at bounding box center [489, 306] width 24 height 24
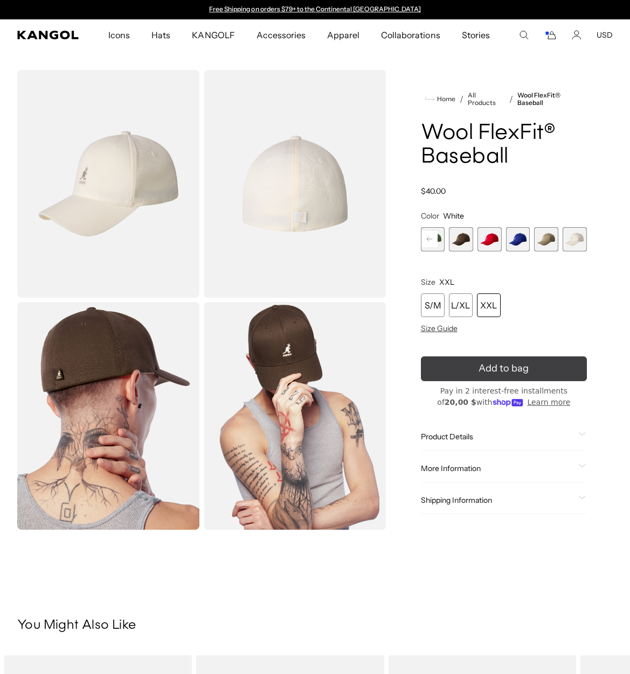
click at [496, 367] on icon "submit" at bounding box center [503, 368] width 20 height 20
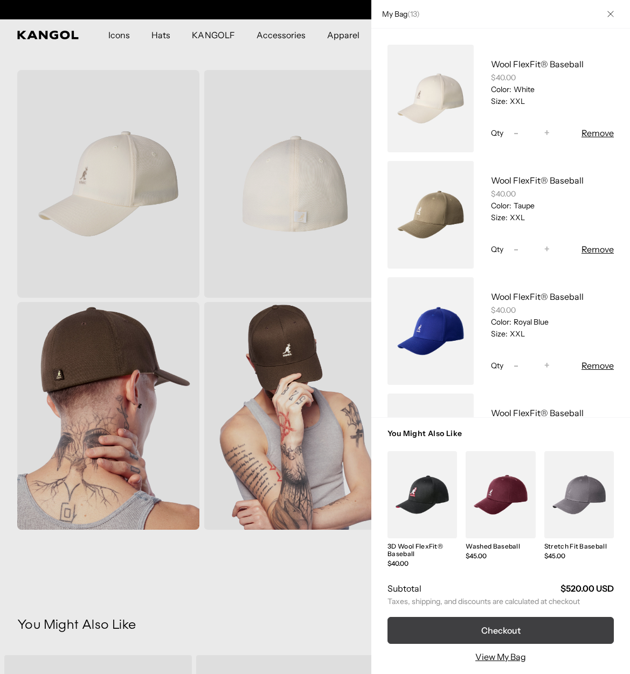
click at [521, 624] on button "Checkout" at bounding box center [500, 630] width 226 height 27
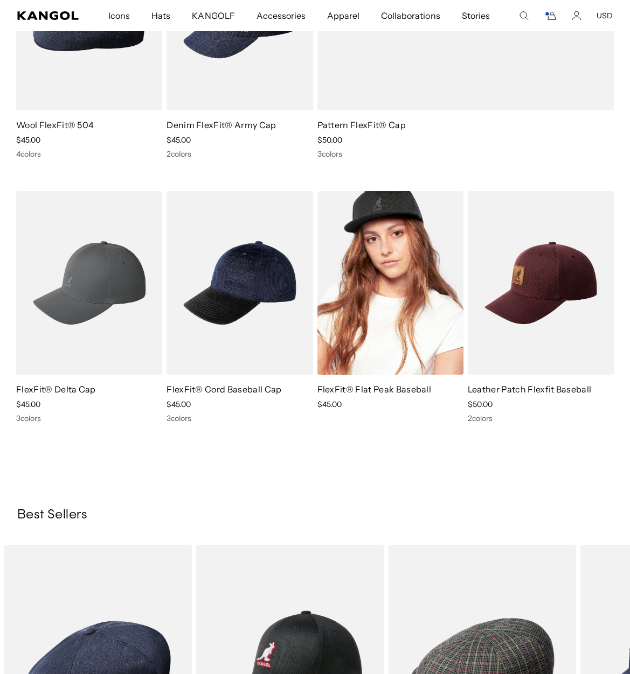
scroll to position [0, 222]
click at [382, 291] on img at bounding box center [390, 283] width 146 height 184
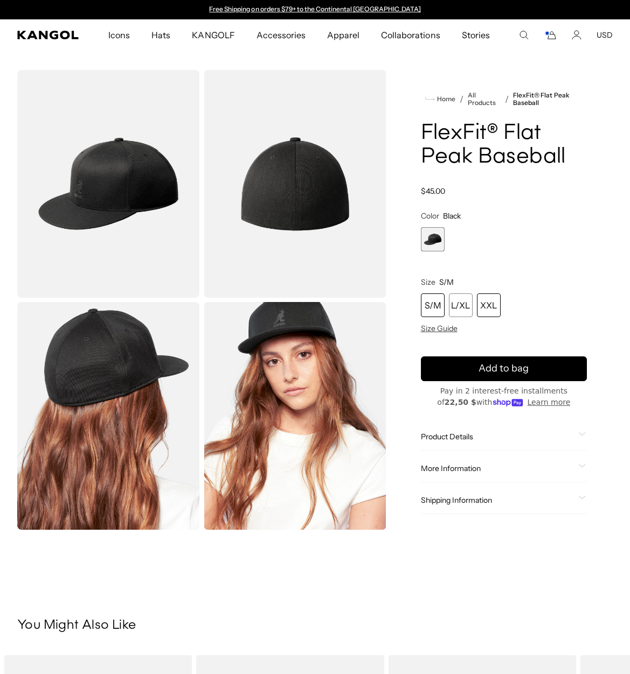
click at [491, 299] on div "XXL" at bounding box center [489, 306] width 24 height 24
click at [487, 368] on span "Add to bag" at bounding box center [503, 368] width 50 height 15
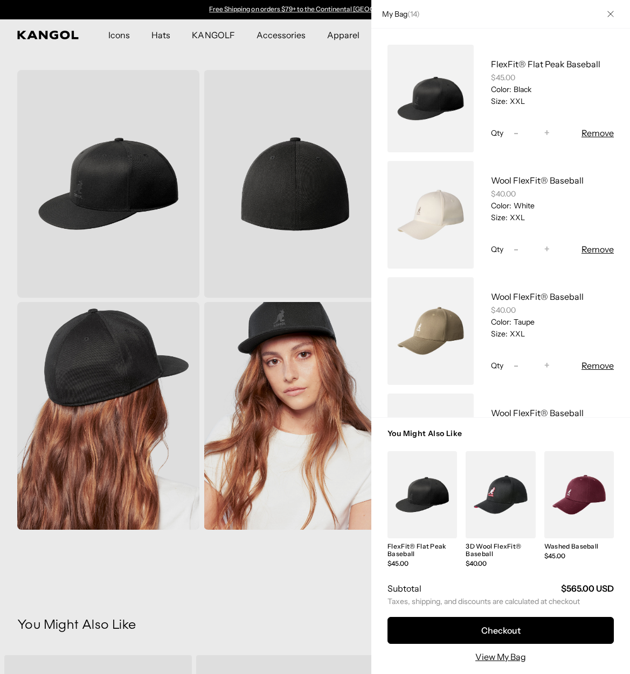
click at [5, 166] on div at bounding box center [315, 337] width 630 height 674
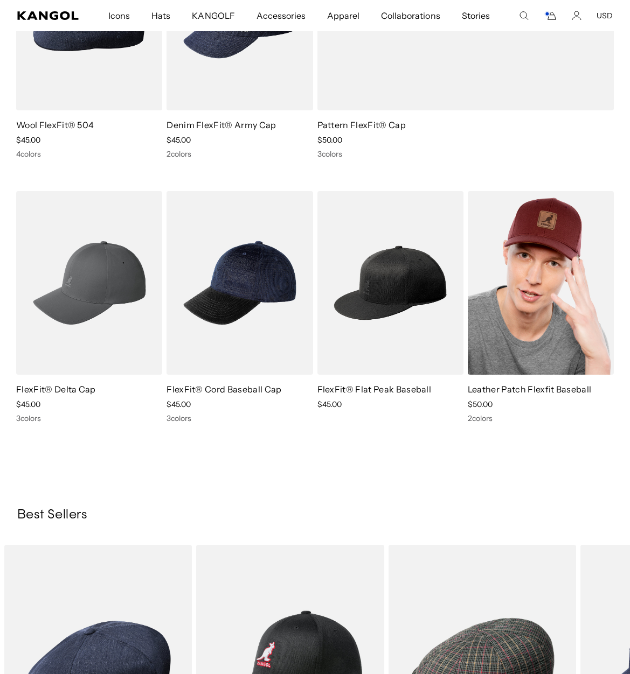
click at [532, 295] on img at bounding box center [541, 283] width 146 height 184
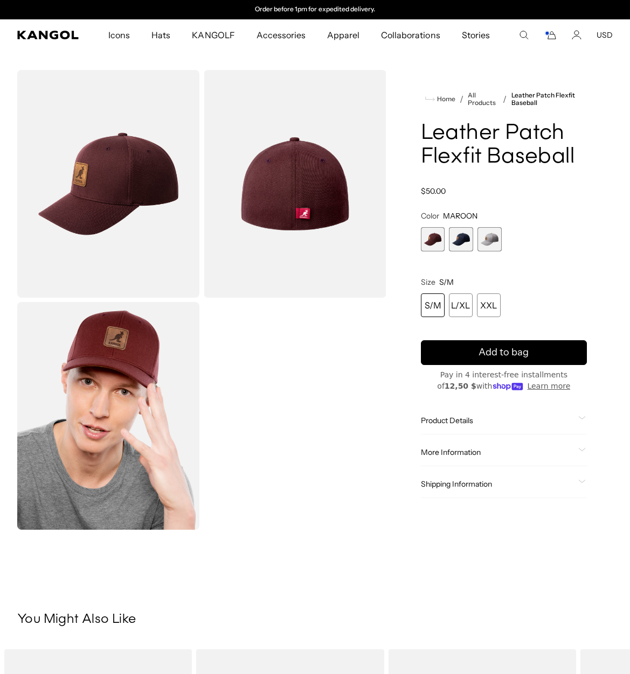
click at [468, 241] on span "2 of 3" at bounding box center [461, 239] width 24 height 24
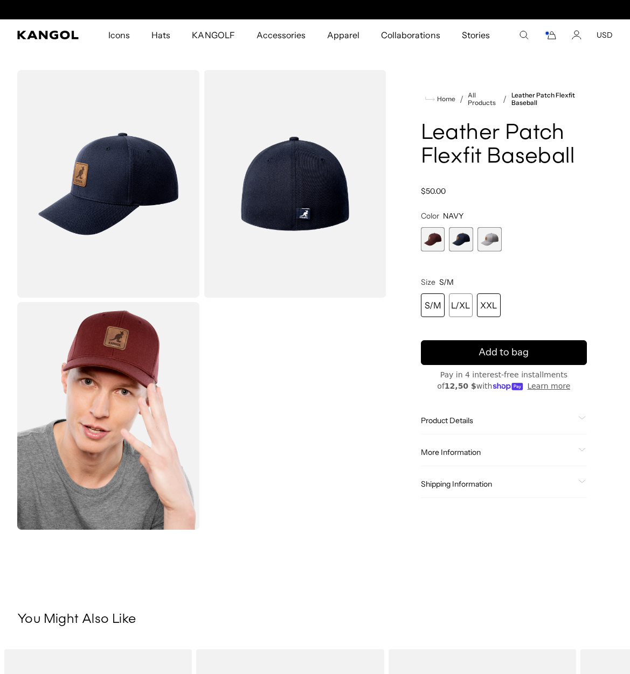
click at [483, 309] on div "XXL" at bounding box center [489, 306] width 24 height 24
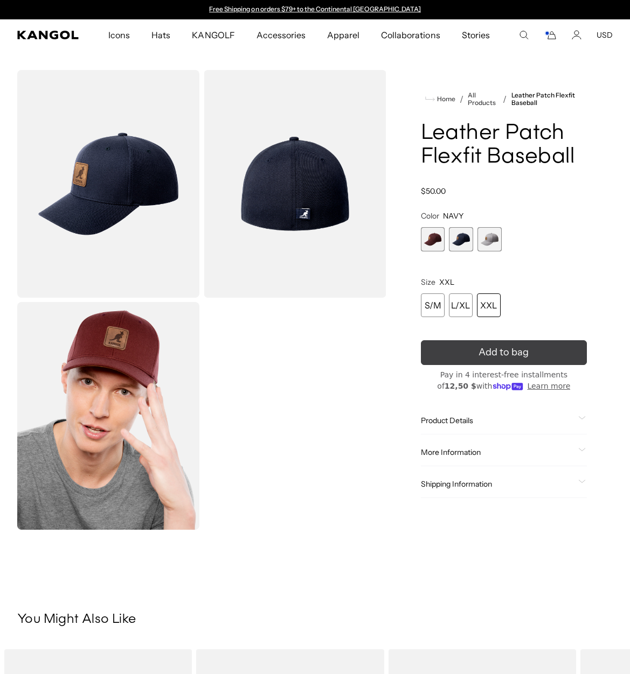
click at [498, 347] on div "submit" at bounding box center [504, 353] width 16 height 16
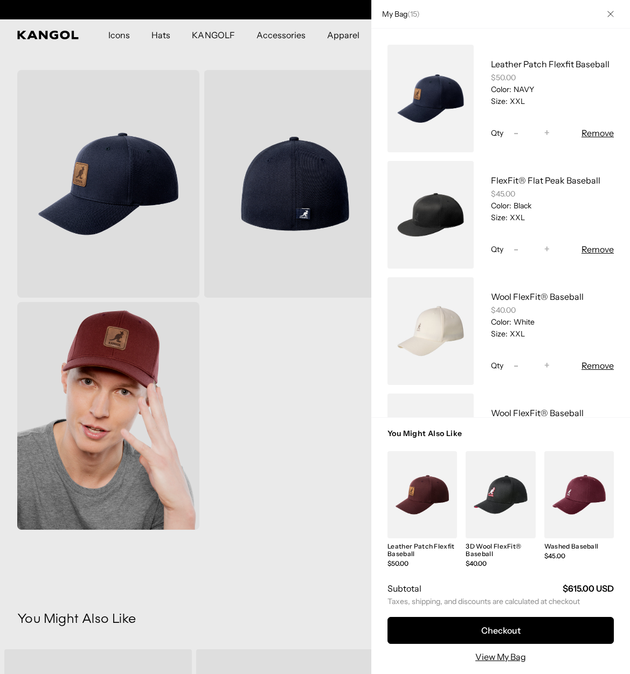
scroll to position [0, 222]
drag, startPoint x: 376, startPoint y: 288, endPoint x: 393, endPoint y: 288, distance: 16.7
click at [376, 288] on div at bounding box center [315, 337] width 630 height 674
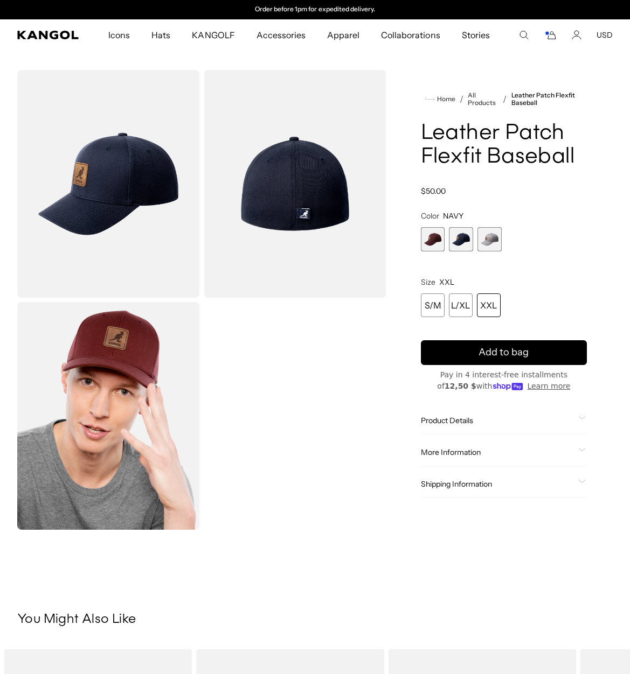
click at [488, 242] on span "3 of 3" at bounding box center [489, 239] width 24 height 24
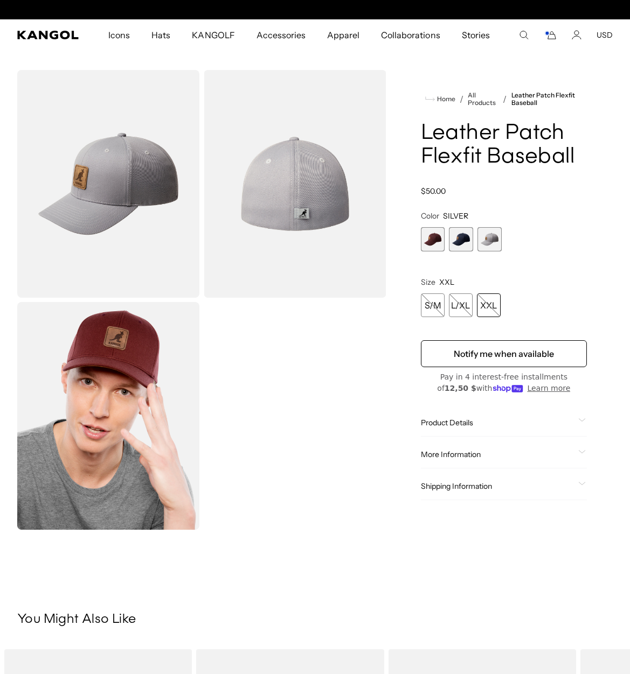
click at [433, 242] on span "1 of 3" at bounding box center [433, 239] width 24 height 24
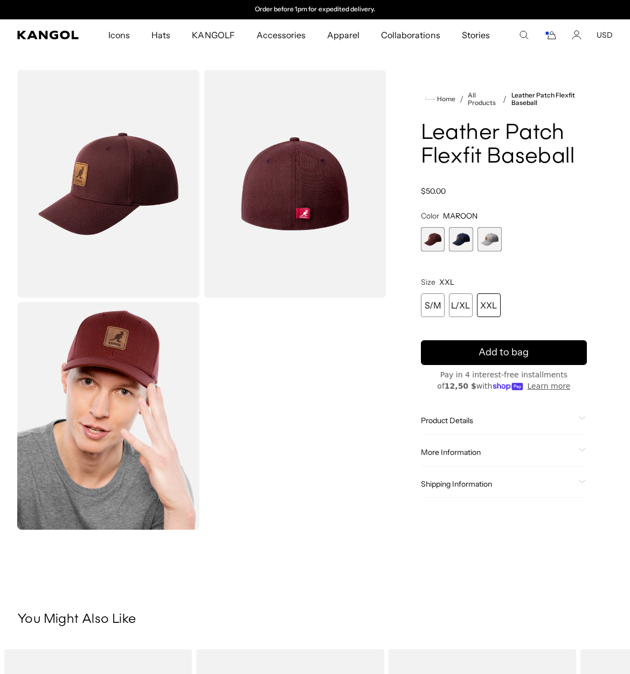
click at [484, 304] on div "XXL" at bounding box center [489, 306] width 24 height 24
click at [497, 348] on icon "submit" at bounding box center [503, 353] width 20 height 20
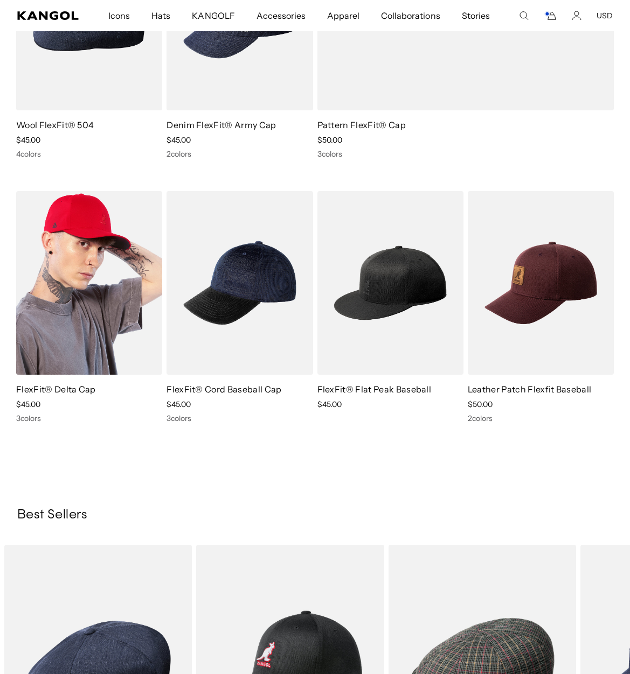
scroll to position [0, 222]
click at [100, 286] on img at bounding box center [89, 283] width 146 height 184
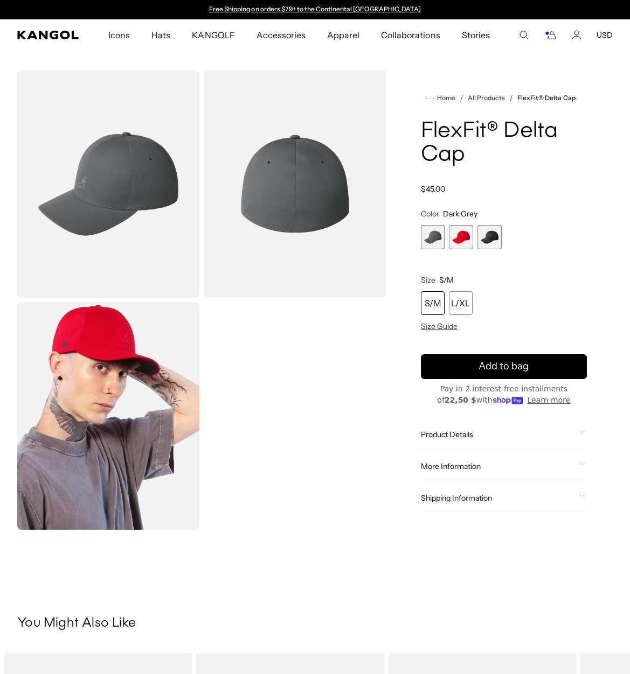
click at [486, 231] on span "3 of 3" at bounding box center [489, 237] width 24 height 24
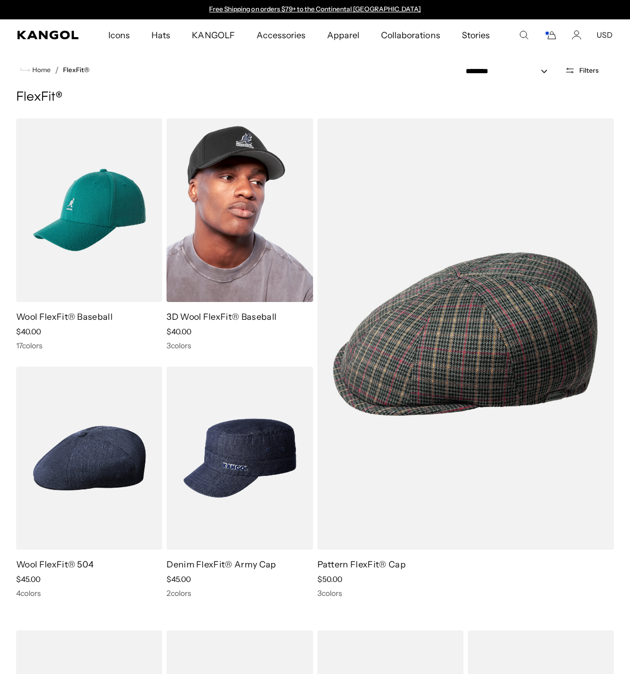
click at [235, 248] on img at bounding box center [239, 211] width 146 height 184
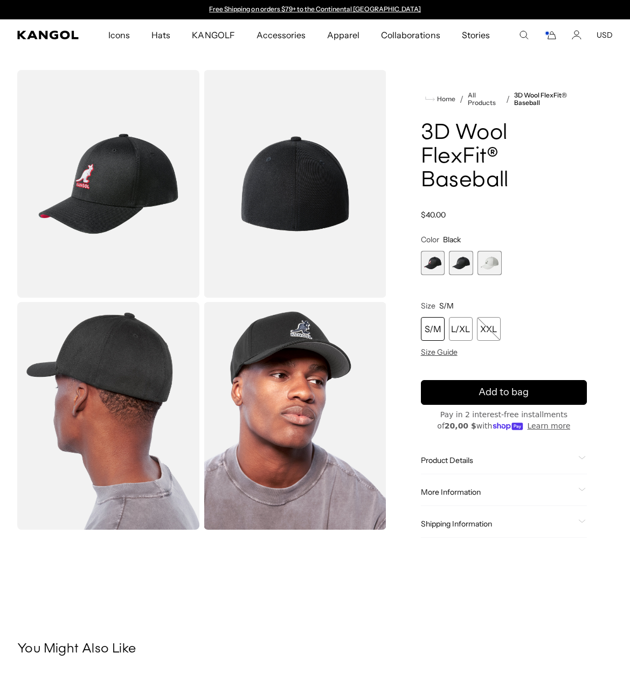
click at [462, 261] on span "2 of 3" at bounding box center [461, 263] width 24 height 24
click at [436, 261] on span "1 of 3" at bounding box center [433, 263] width 24 height 24
click at [490, 263] on span "3 of 3" at bounding box center [489, 263] width 24 height 24
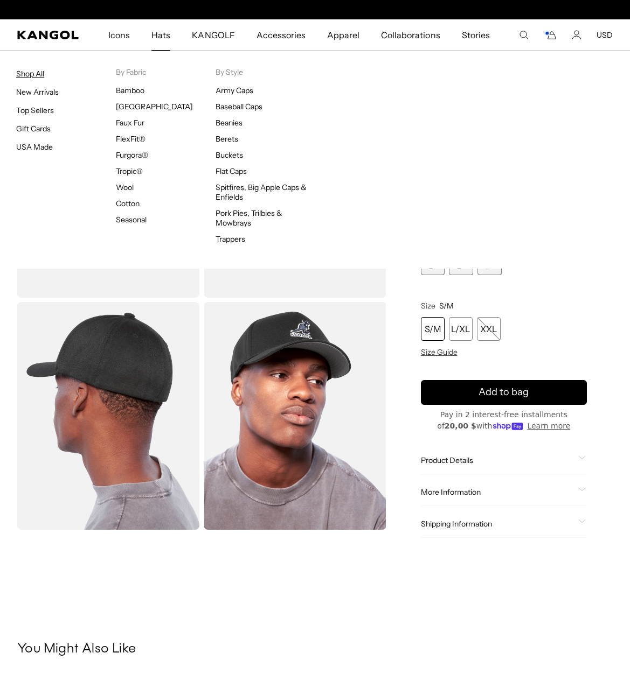
scroll to position [0, 222]
click at [41, 74] on link "Shop All" at bounding box center [30, 74] width 28 height 10
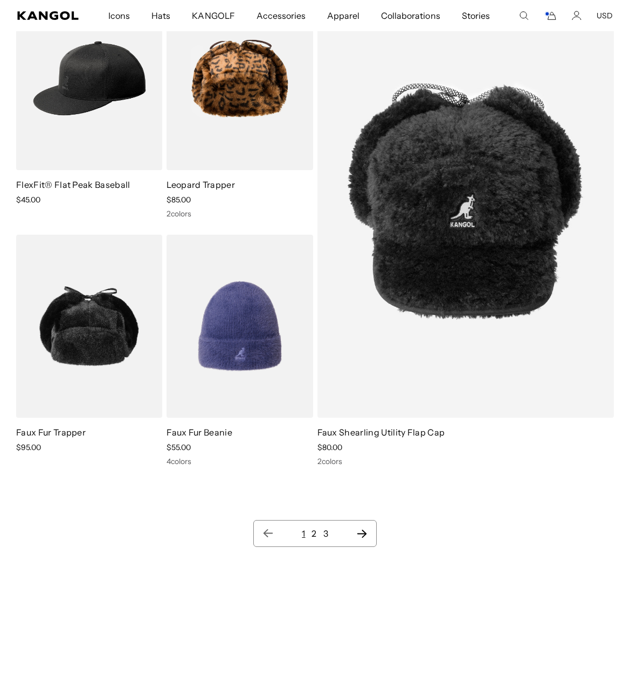
click at [556, 14] on icon "Cart" at bounding box center [549, 16] width 13 height 10
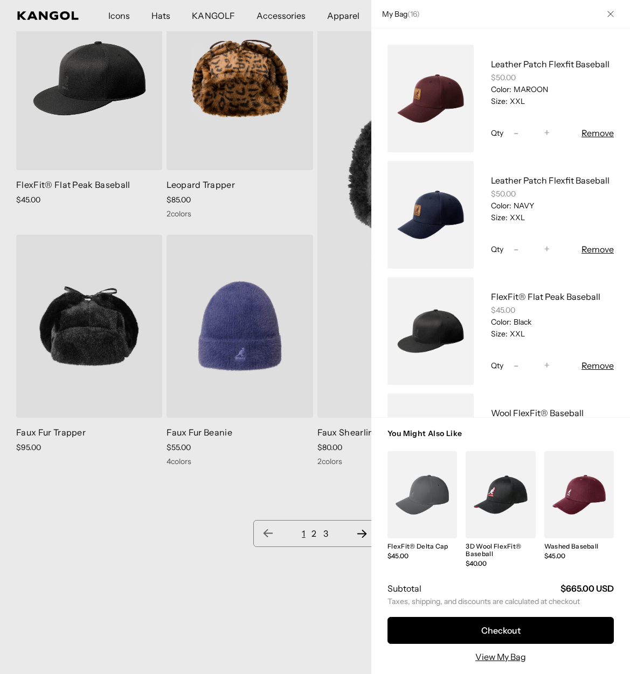
click at [283, 10] on div at bounding box center [315, 337] width 630 height 674
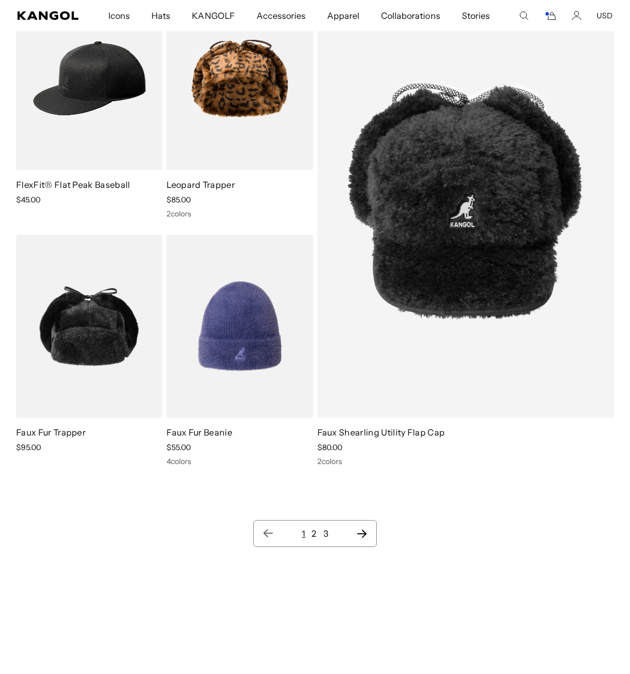
scroll to position [0, 222]
